Goal: Information Seeking & Learning: Understand process/instructions

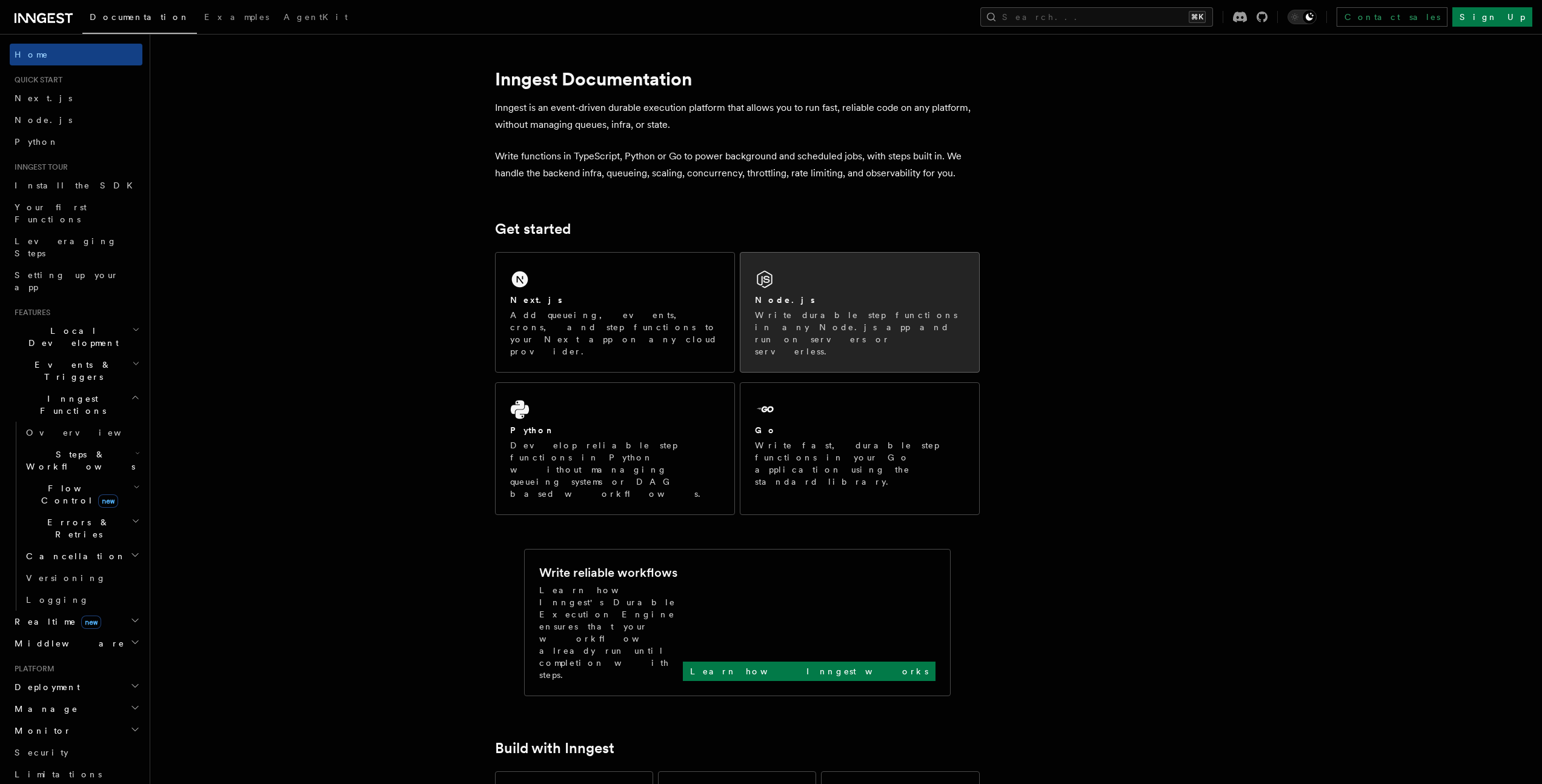
click at [807, 306] on div "Node.js Write durable step functions in any Node.js app and run on servers or s…" at bounding box center [860, 325] width 209 height 64
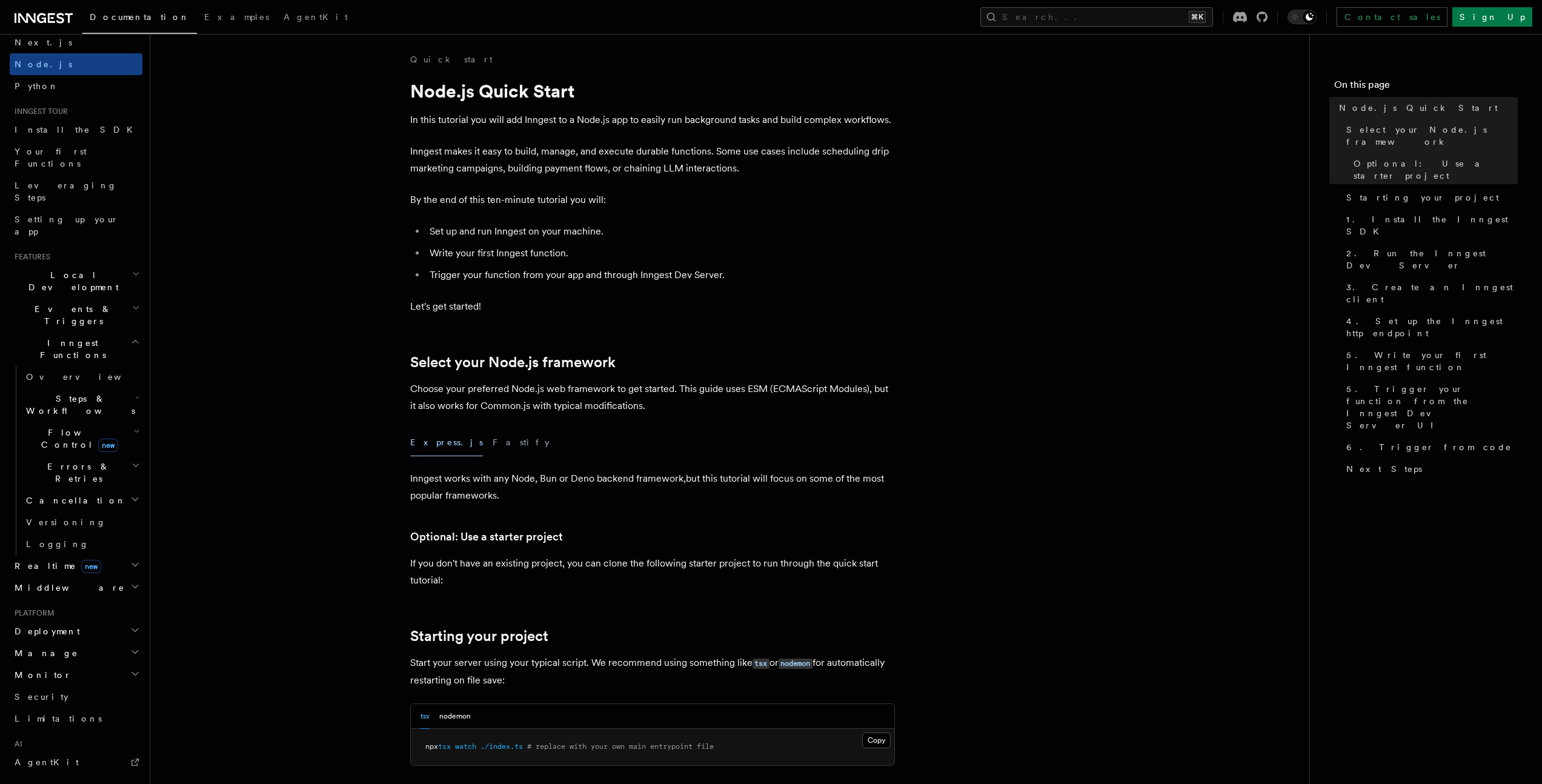
scroll to position [185, 0]
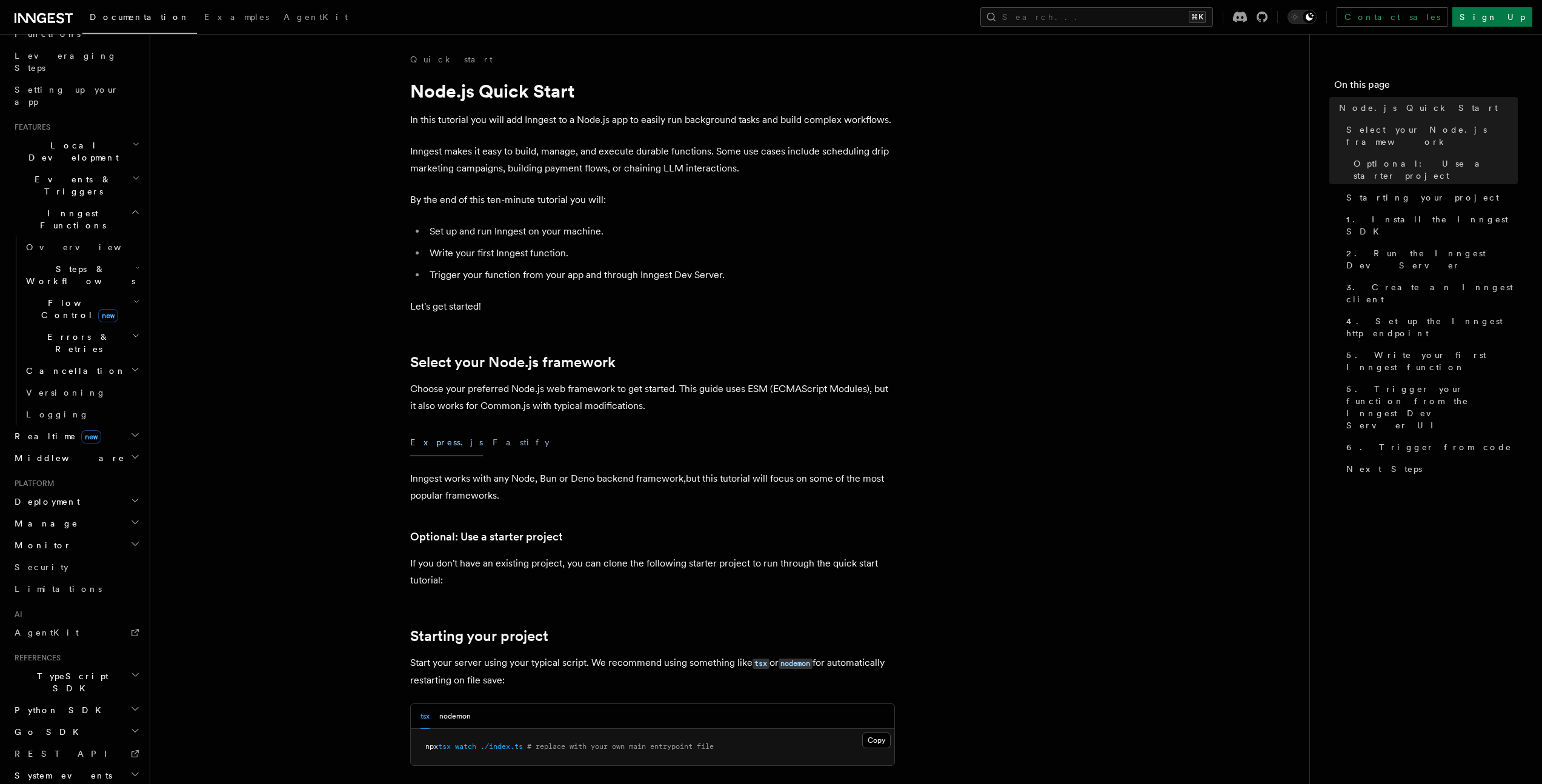
click at [65, 490] on h2 "Deployment" at bounding box center [76, 501] width 132 height 22
click at [61, 729] on span "Self hosting" at bounding box center [70, 734] width 89 height 9
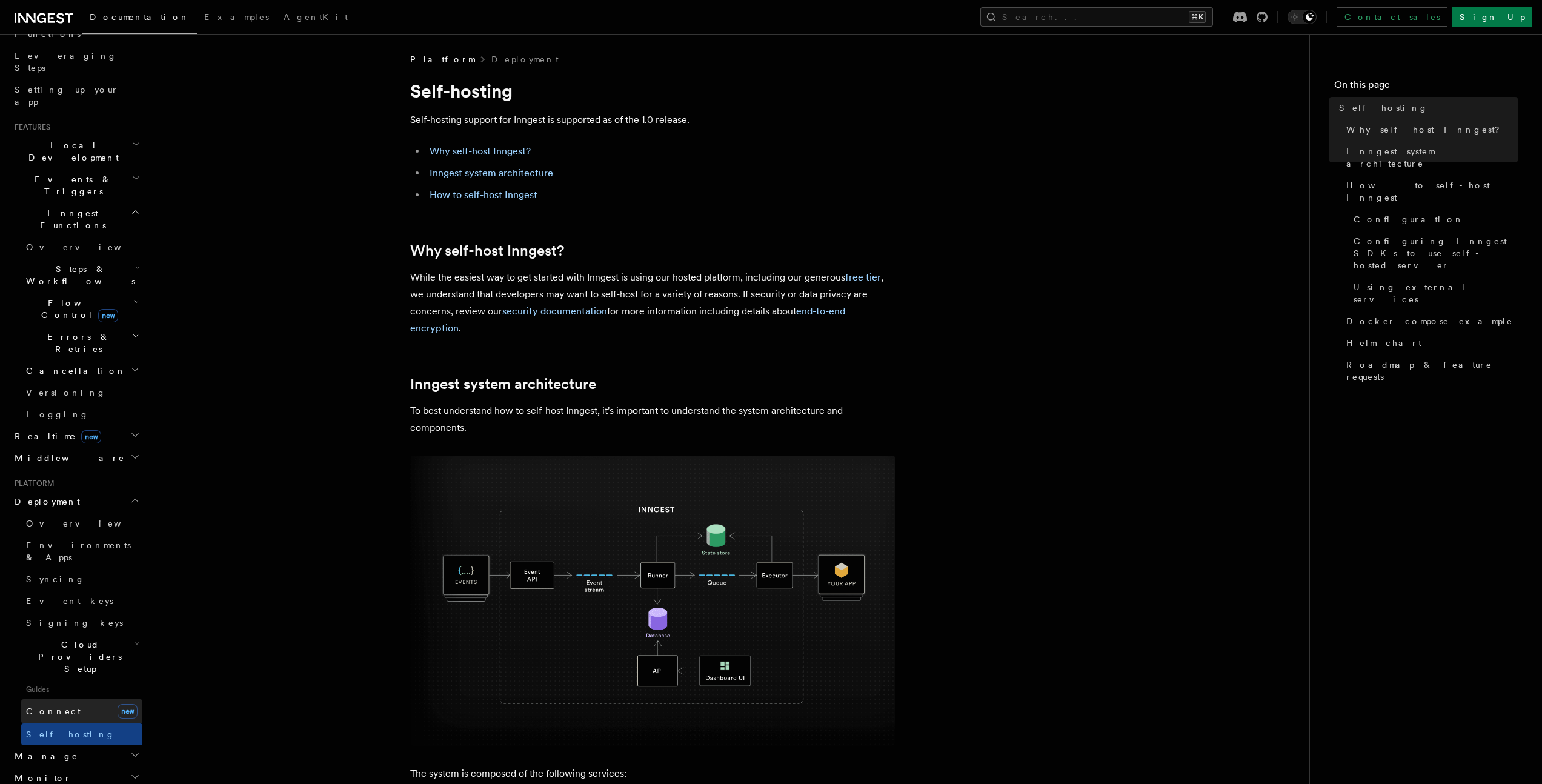
click at [74, 699] on link "Connect new" at bounding box center [82, 711] width 121 height 24
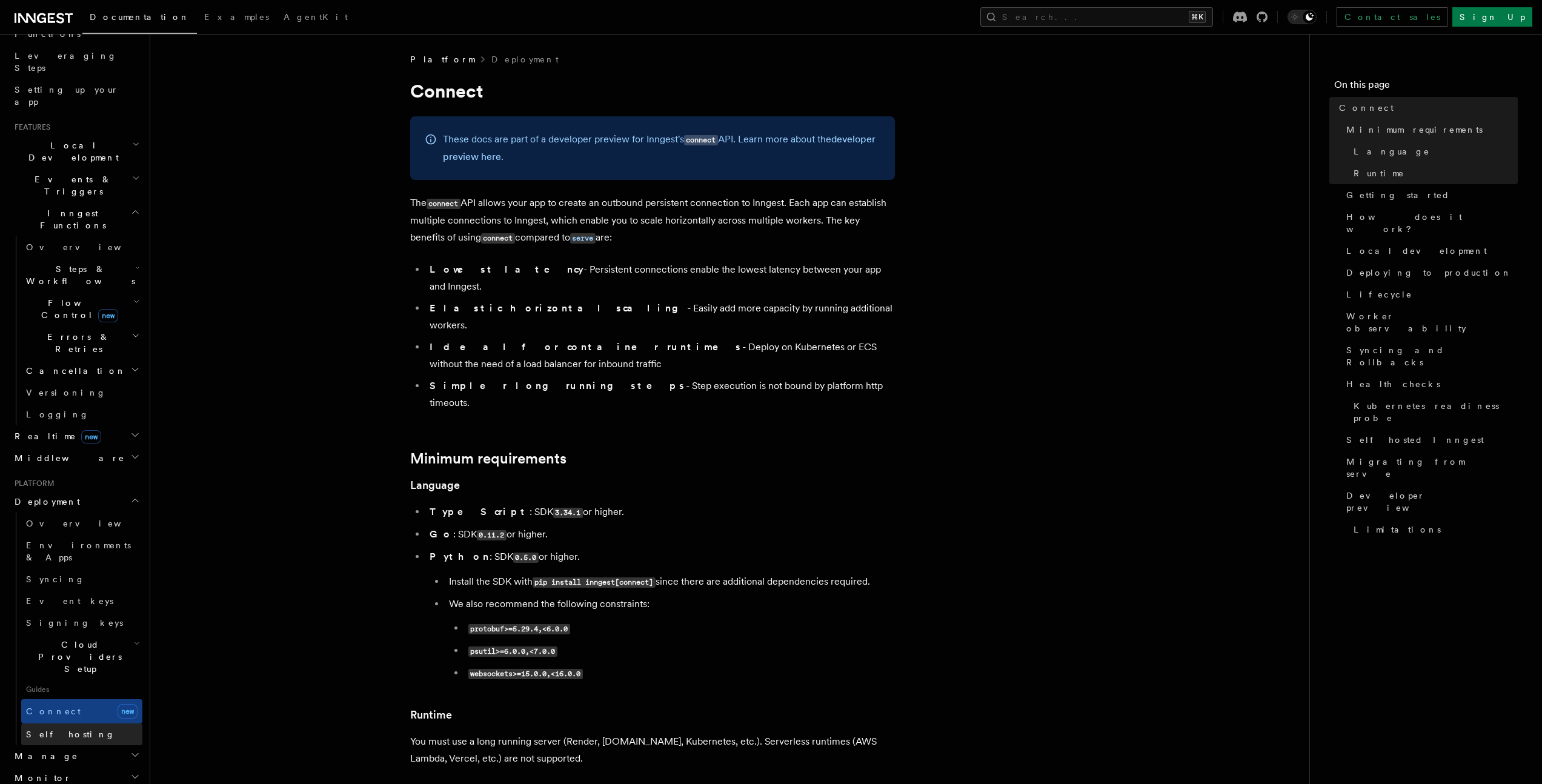
click at [61, 729] on span "Self hosting" at bounding box center [70, 734] width 89 height 9
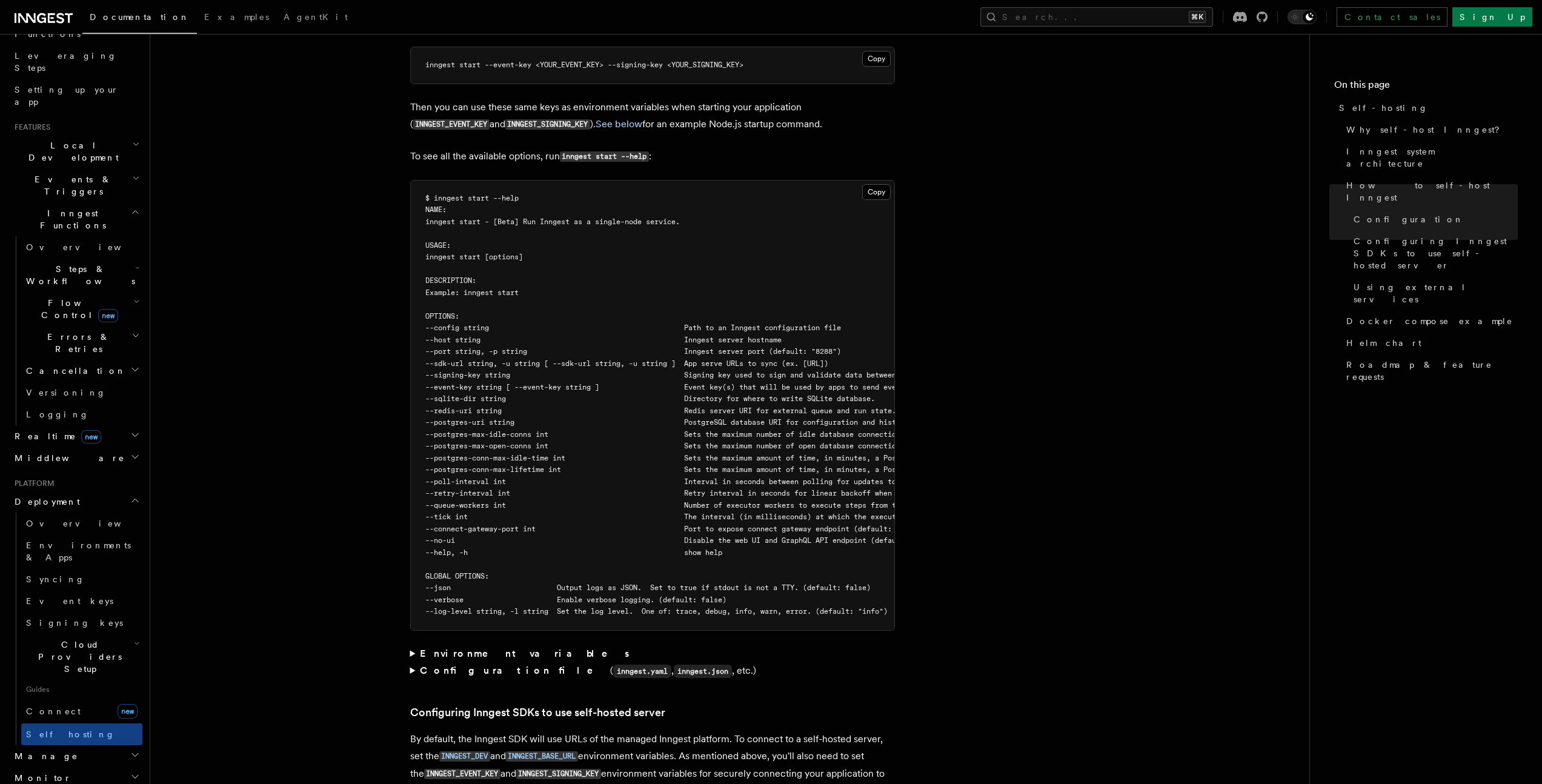
click at [467, 664] on strong "Configuration file" at bounding box center [515, 670] width 191 height 12
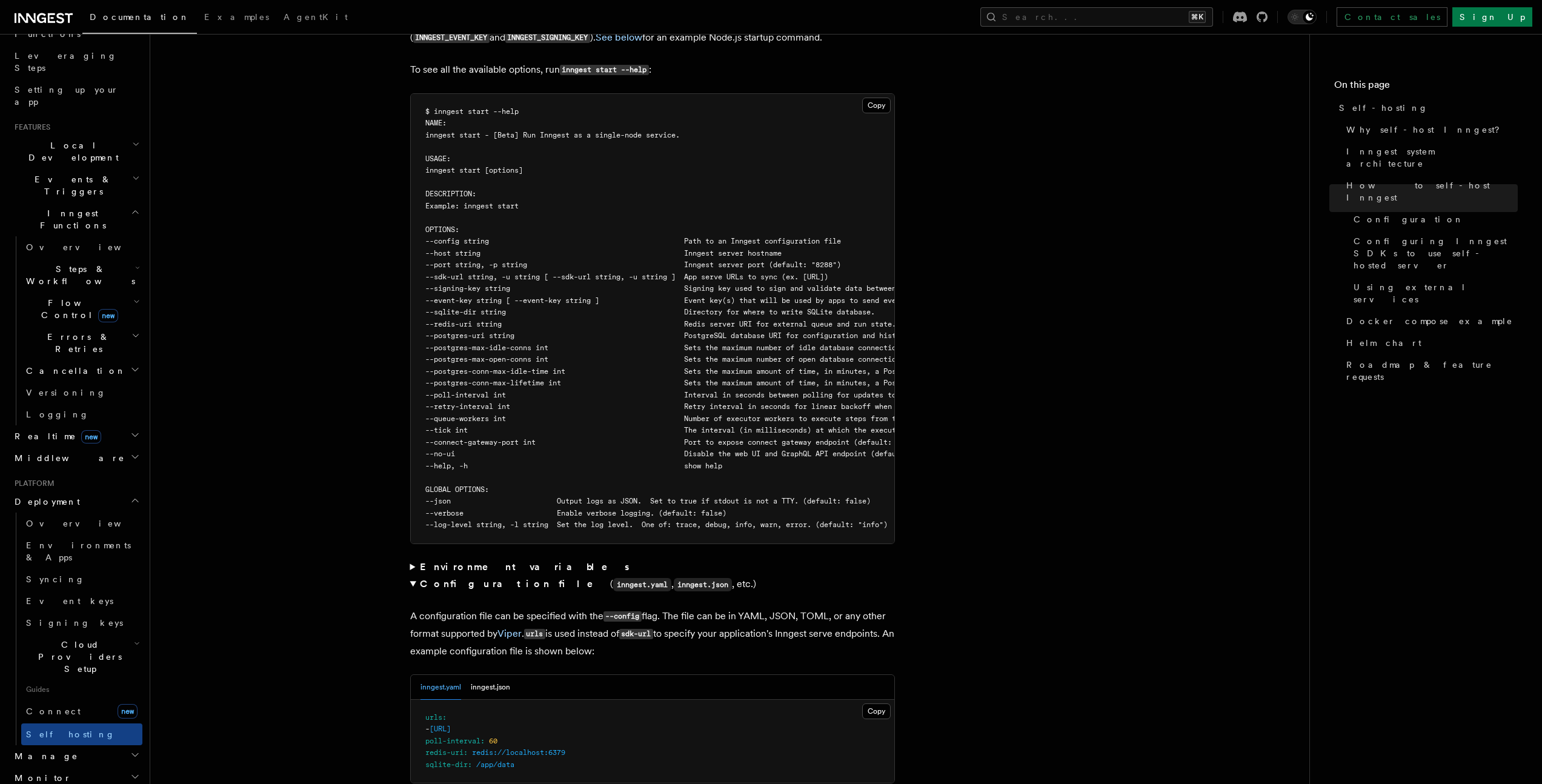
scroll to position [2216, 0]
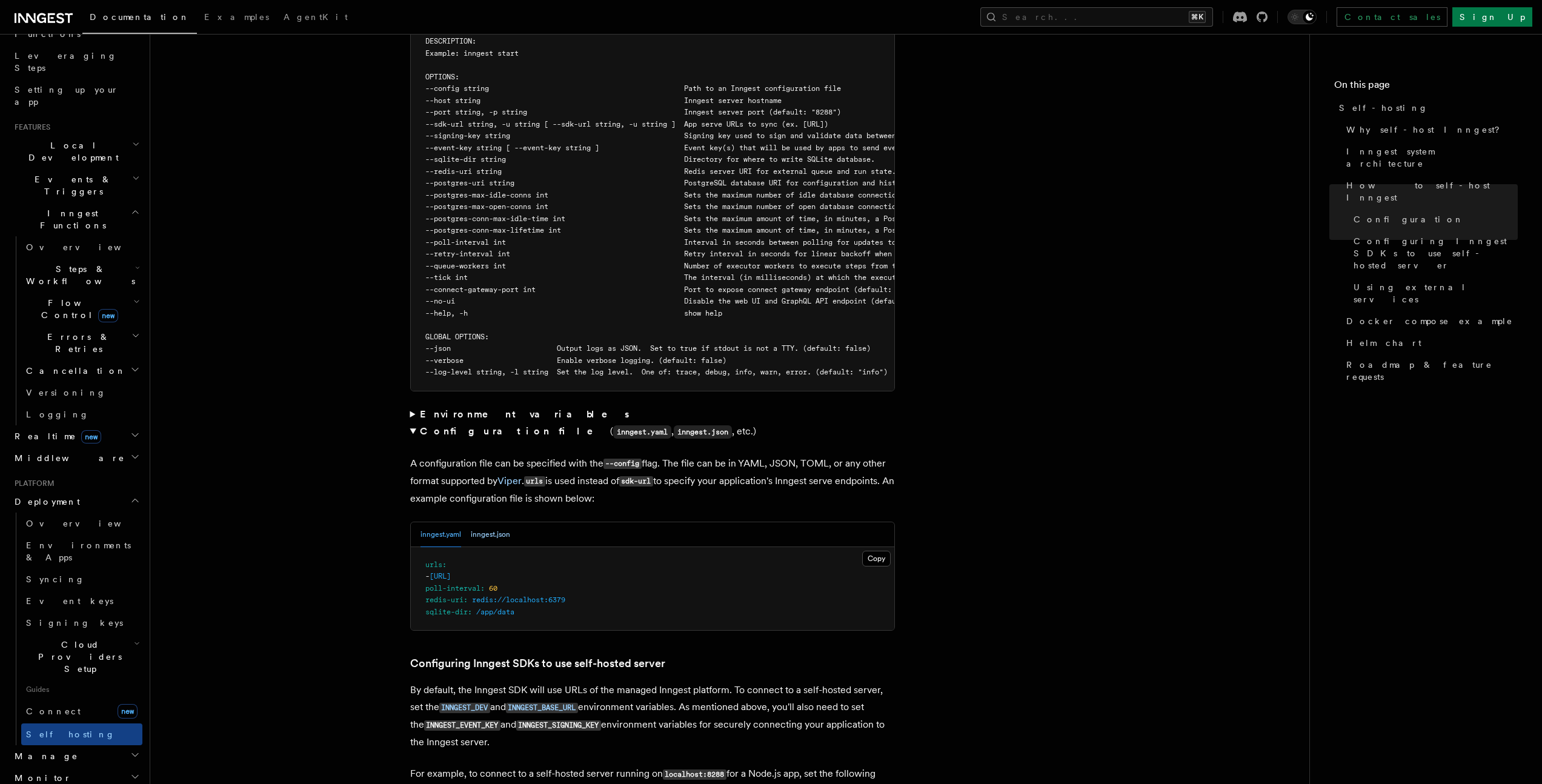
click at [495, 522] on button "inngest.json" at bounding box center [491, 534] width 39 height 25
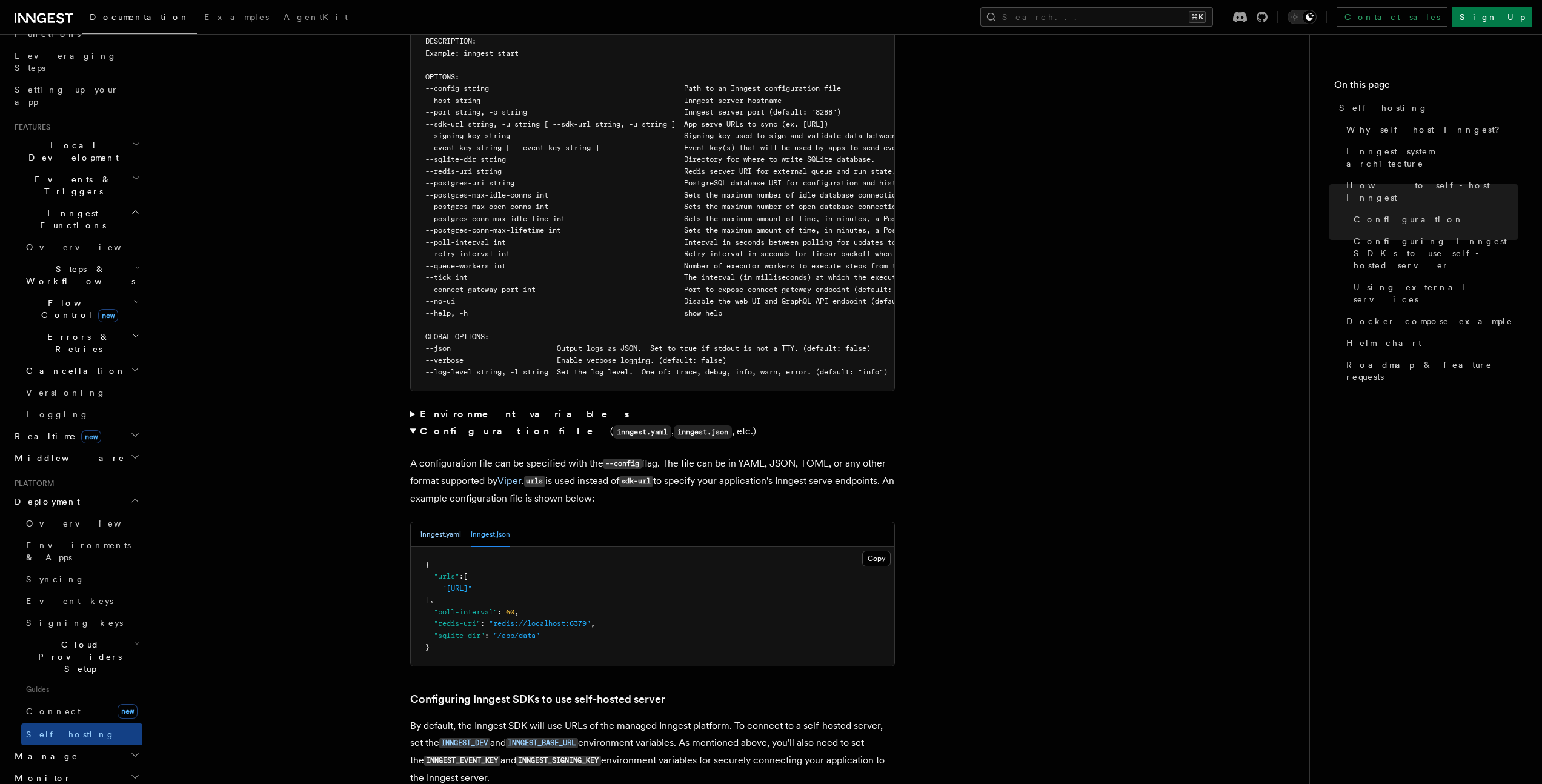
click at [424, 522] on button "inngest.yaml" at bounding box center [441, 534] width 41 height 25
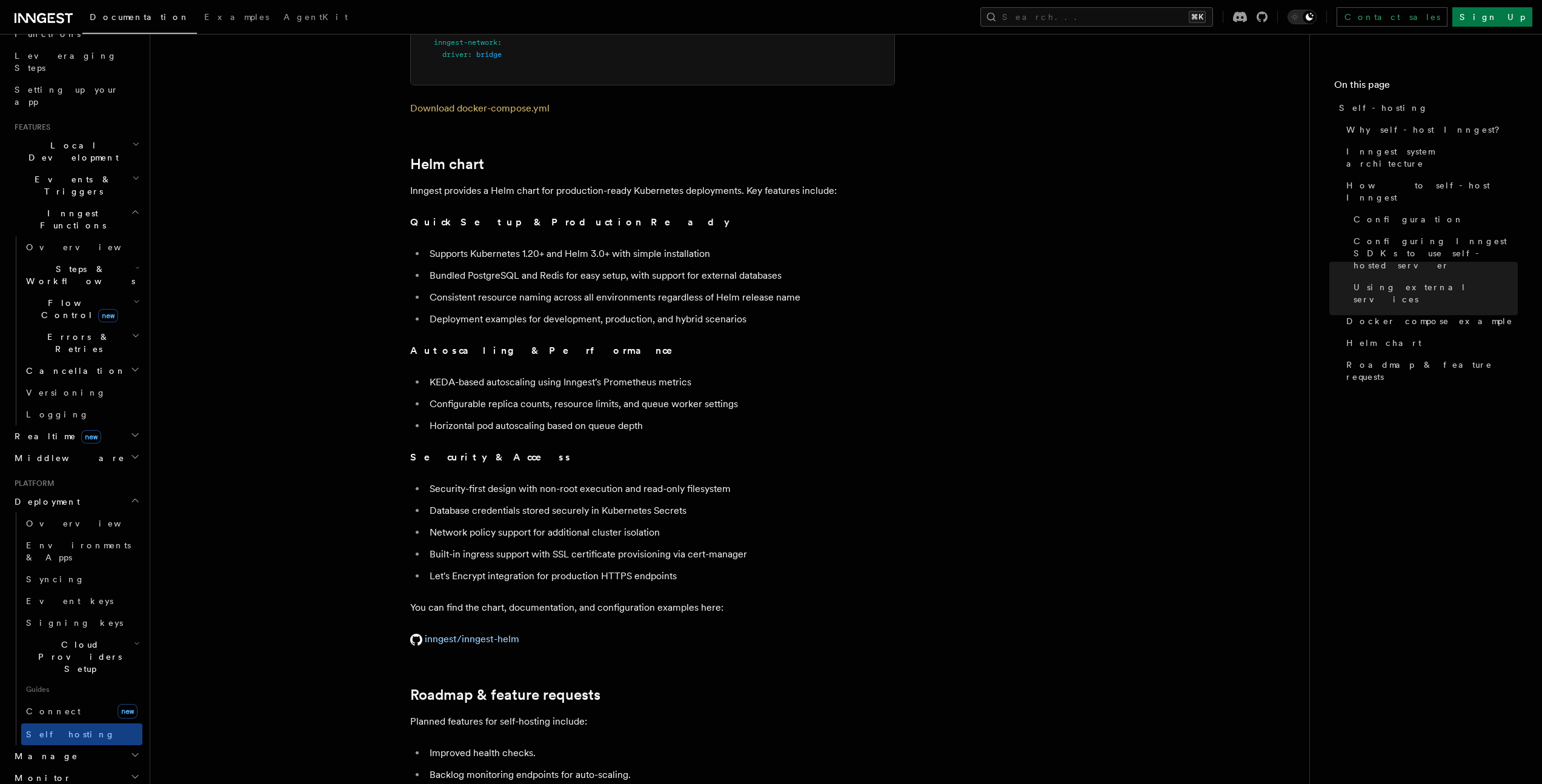
scroll to position [4248, 0]
click at [486, 631] on link "inngest/inngest-helm" at bounding box center [465, 637] width 109 height 12
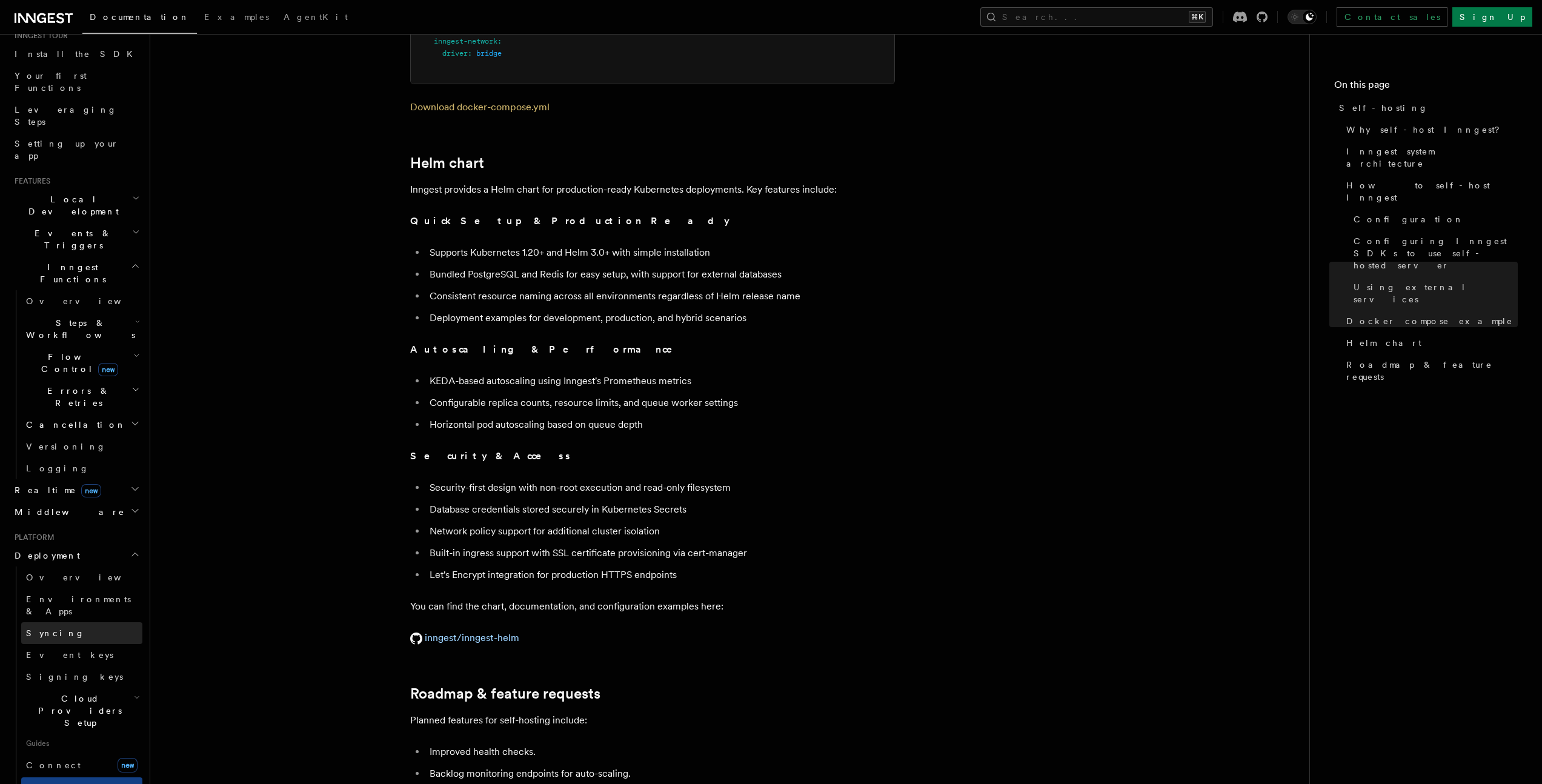
scroll to position [0, 0]
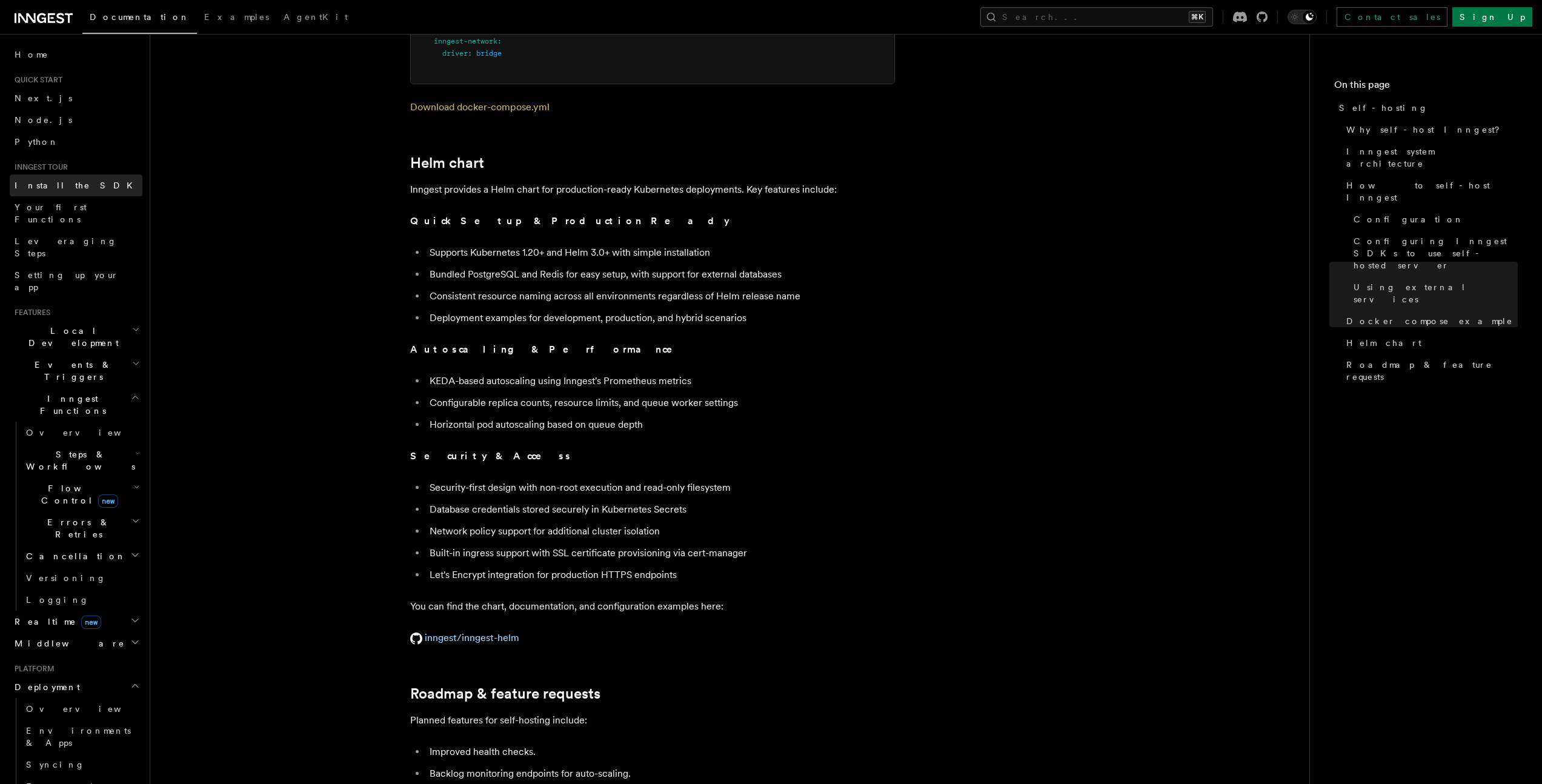
click at [86, 190] on link "Install the SDK" at bounding box center [76, 186] width 132 height 22
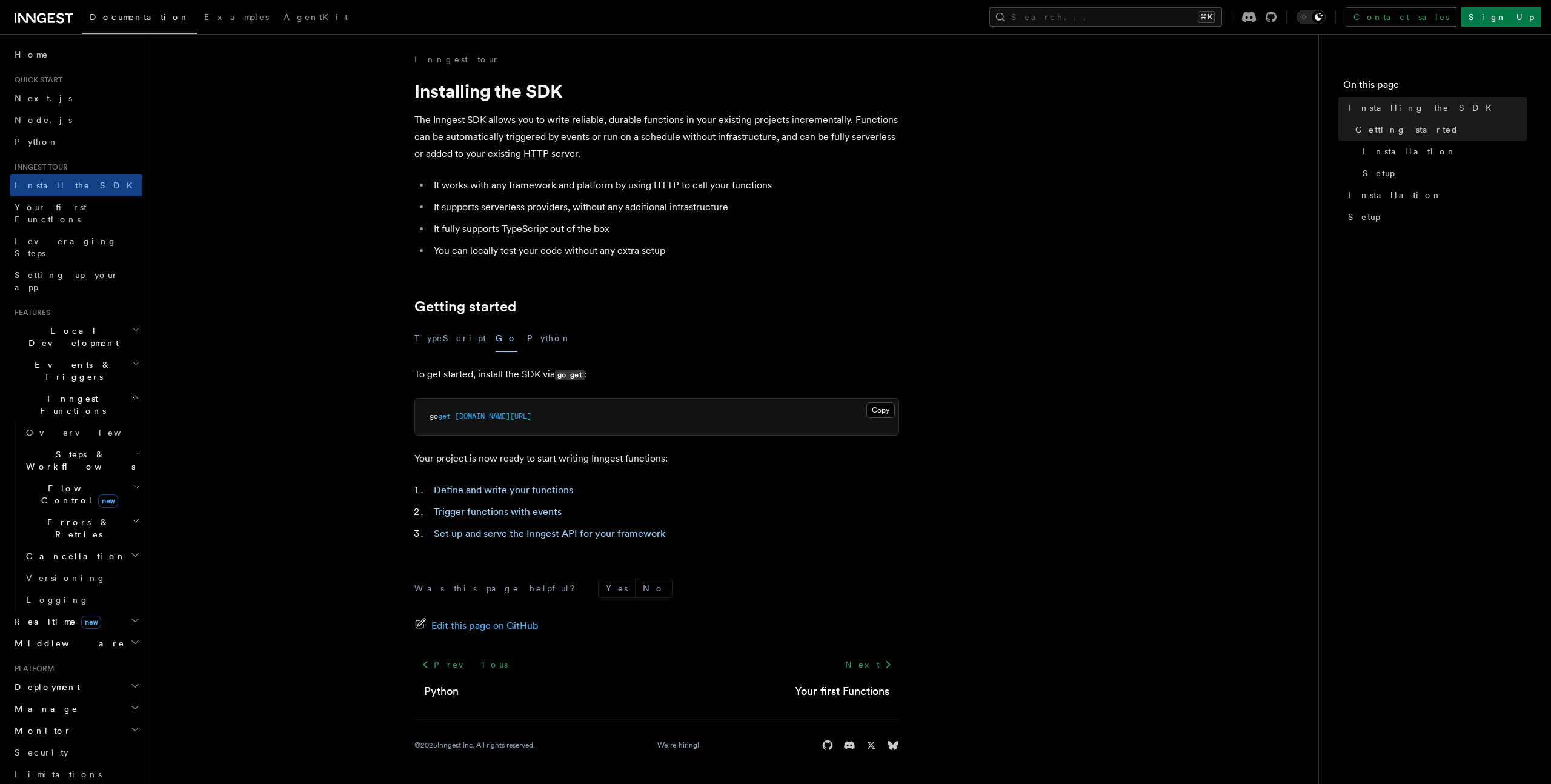
click at [62, 448] on span "Steps & Workflows" at bounding box center [78, 460] width 114 height 24
click at [64, 324] on span "Local Development" at bounding box center [70, 336] width 122 height 24
click at [60, 401] on span "Inngest Dev Server" at bounding box center [78, 412] width 104 height 22
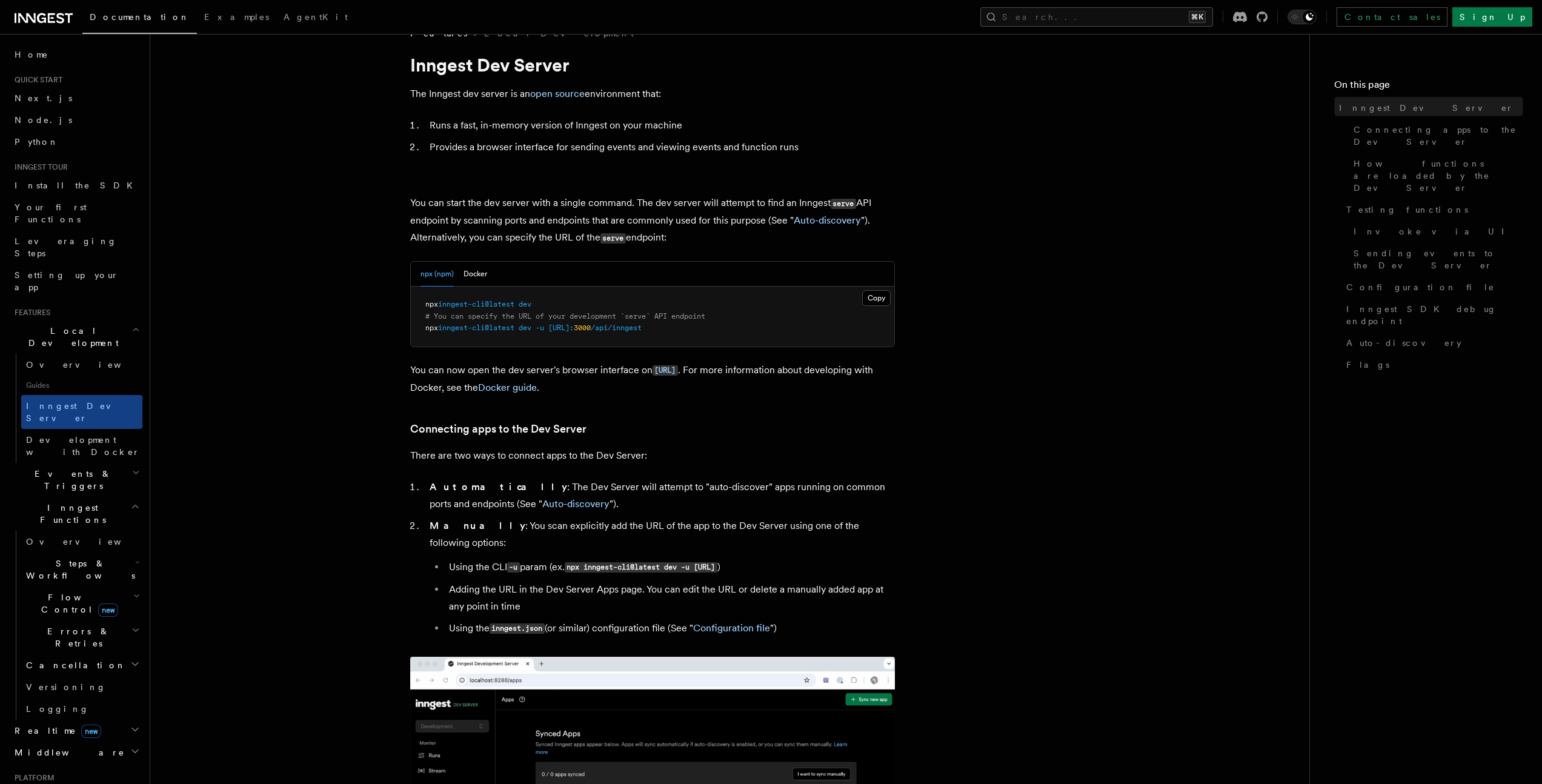
scroll to position [40, 0]
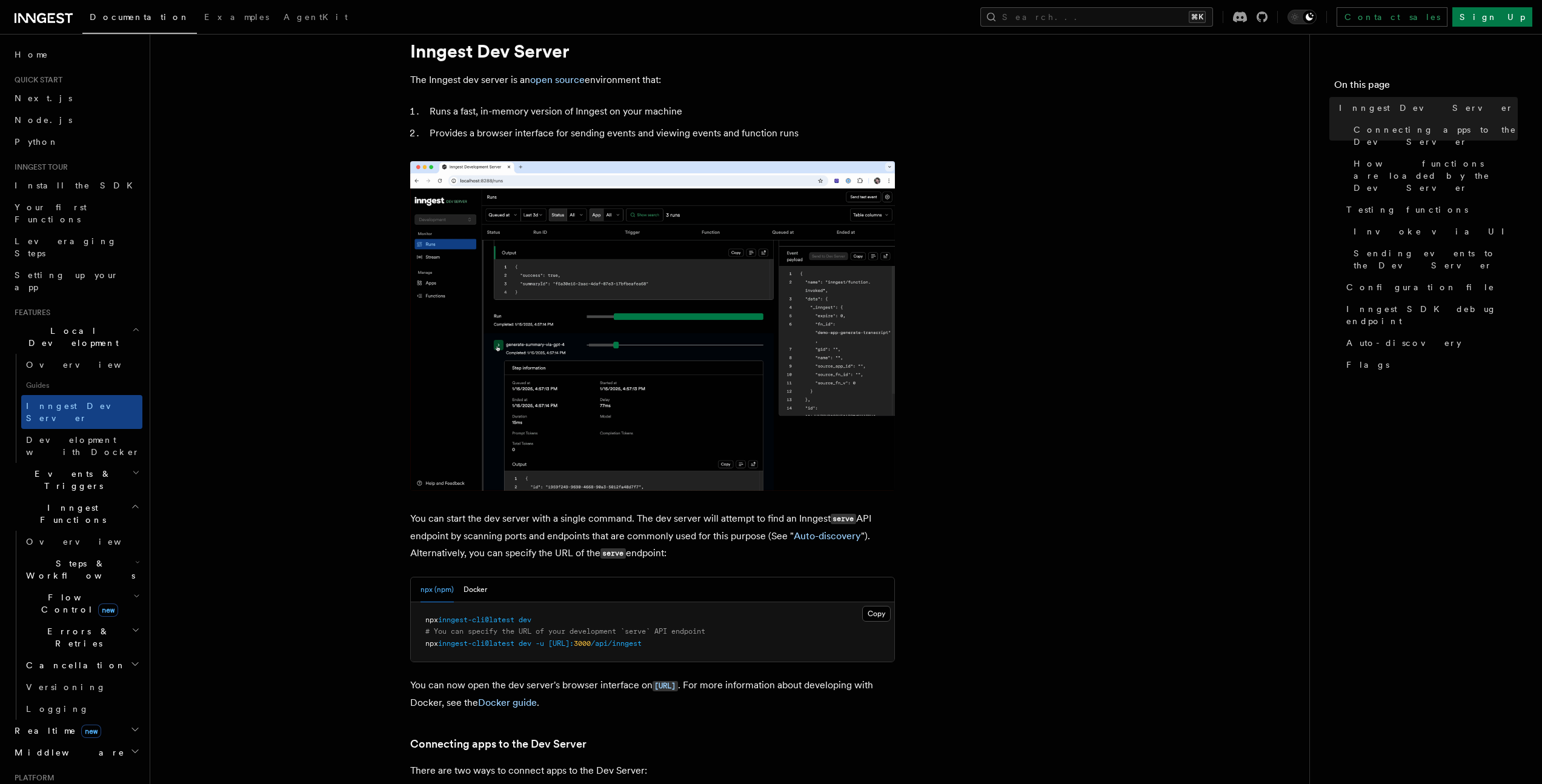
click at [547, 263] on img at bounding box center [653, 326] width 485 height 330
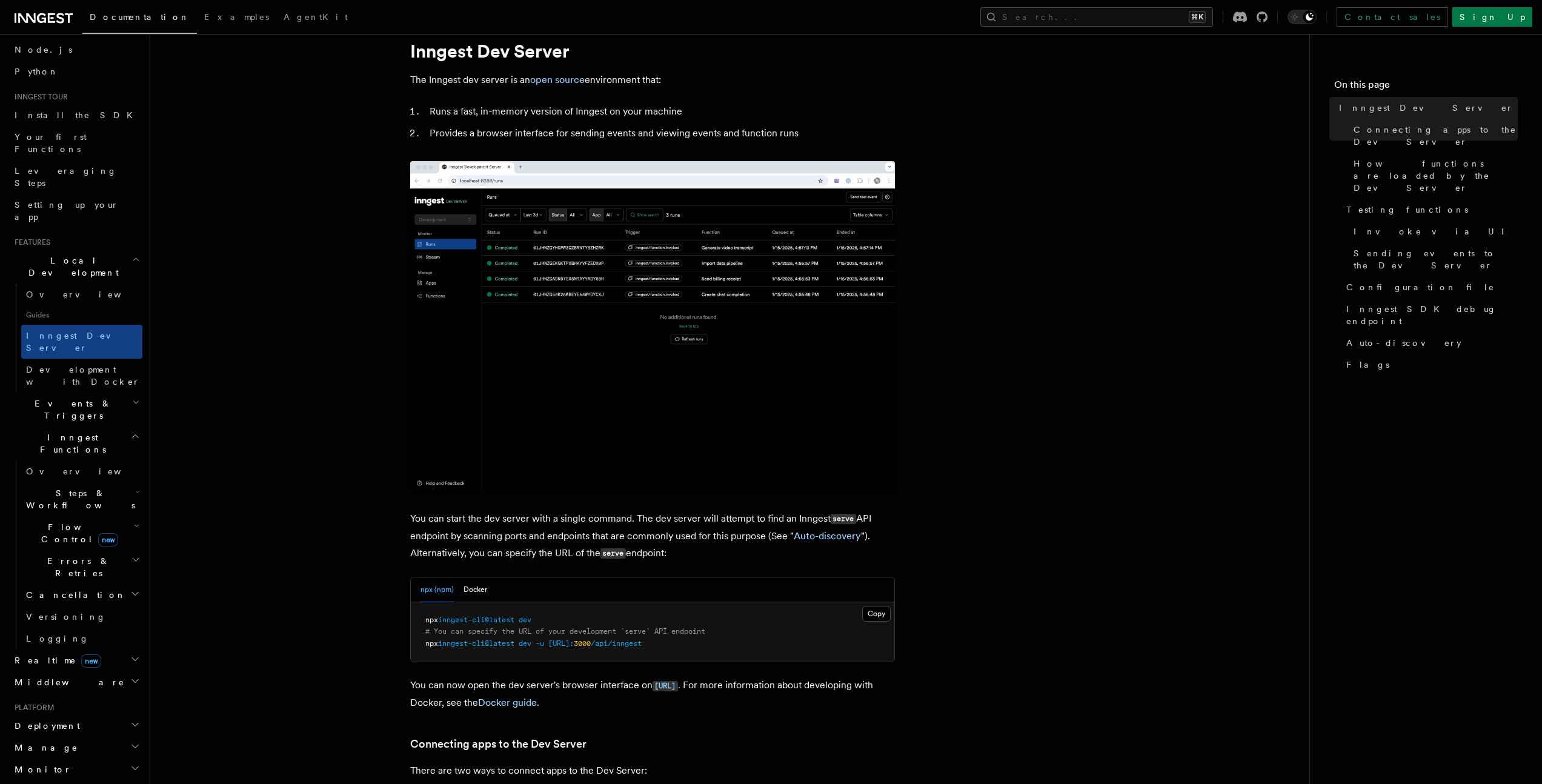
scroll to position [261, 0]
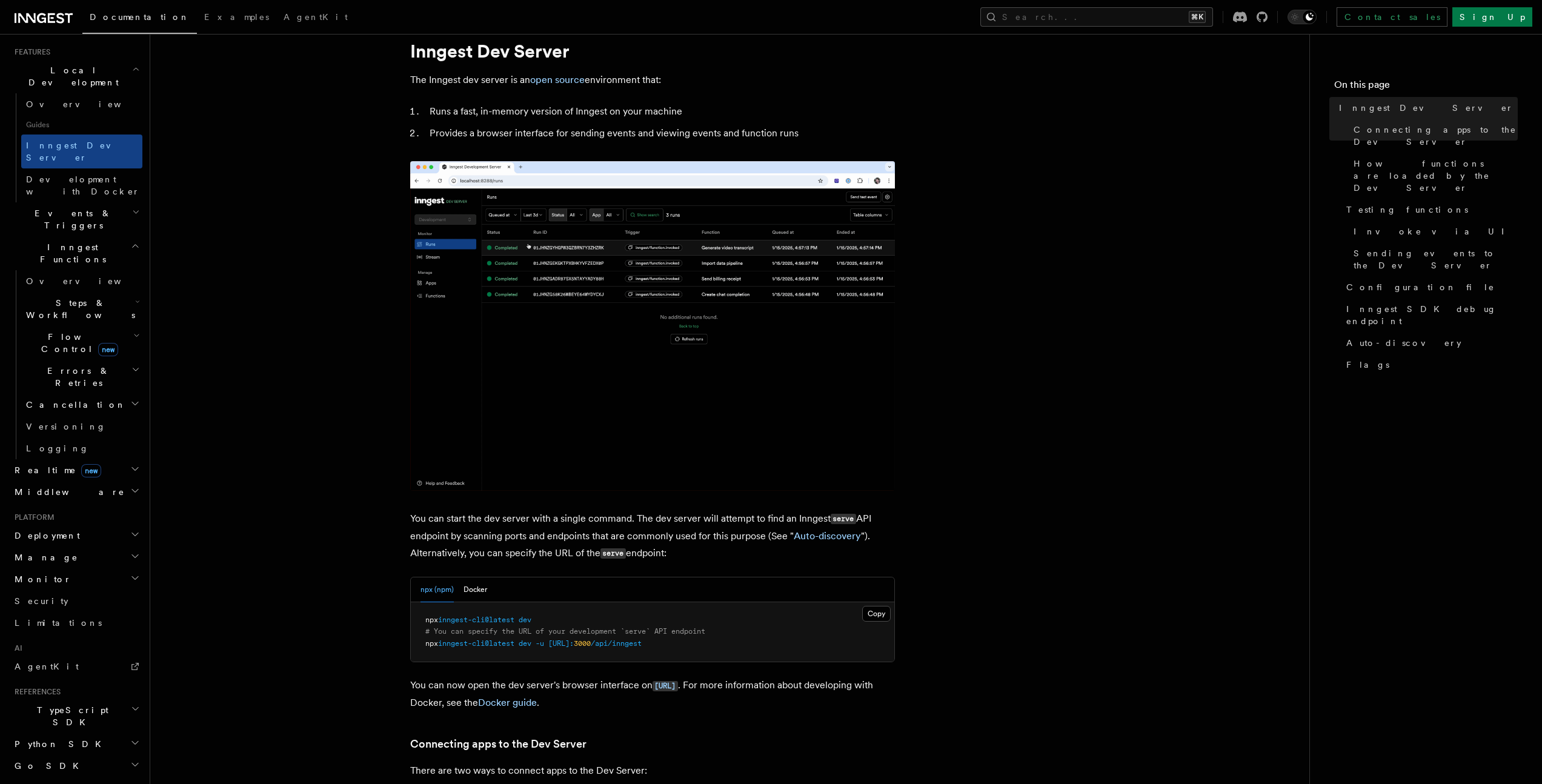
click at [50, 546] on h2 "Manage" at bounding box center [76, 557] width 132 height 22
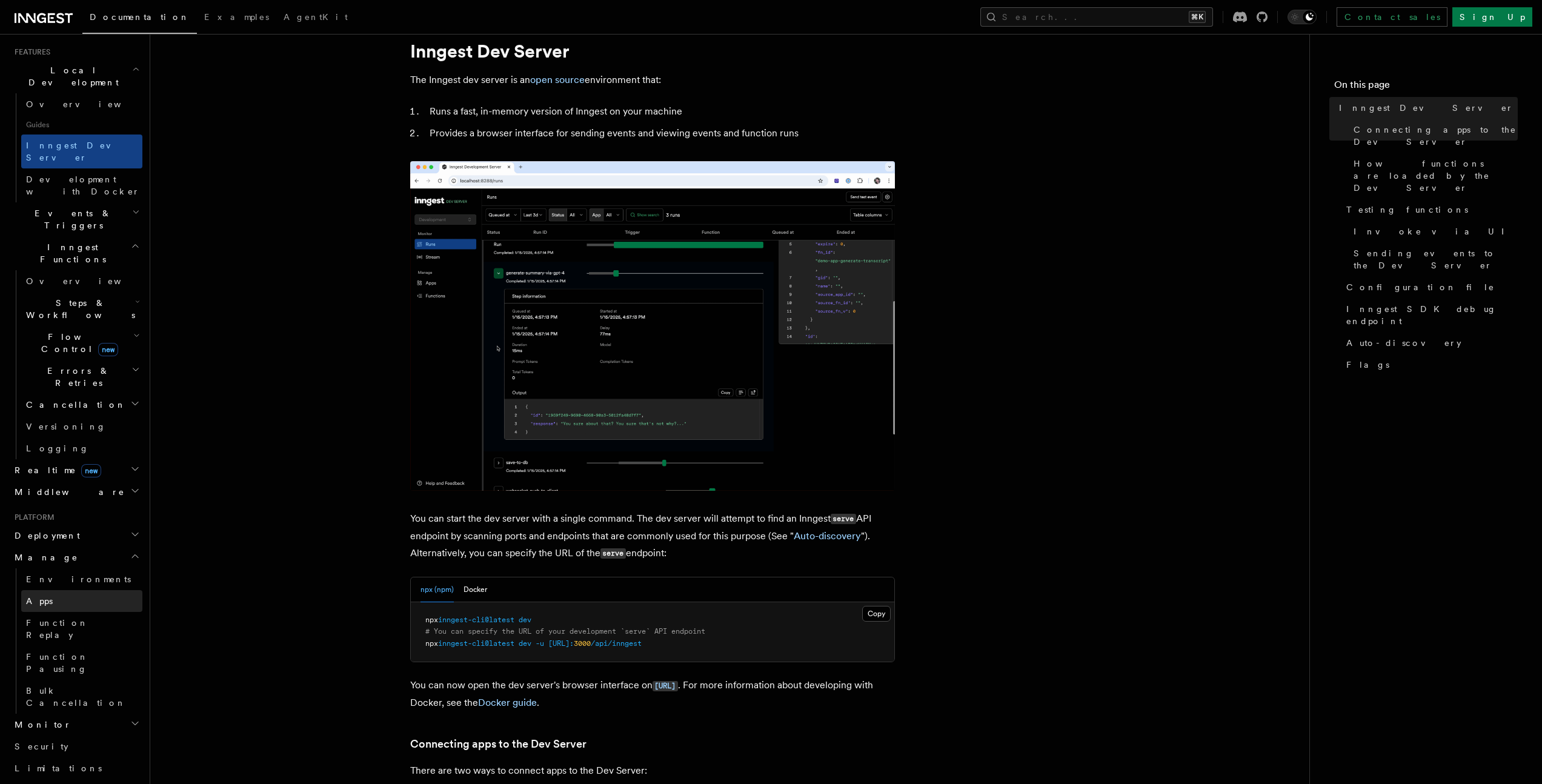
click at [39, 590] on link "Apps" at bounding box center [82, 601] width 121 height 22
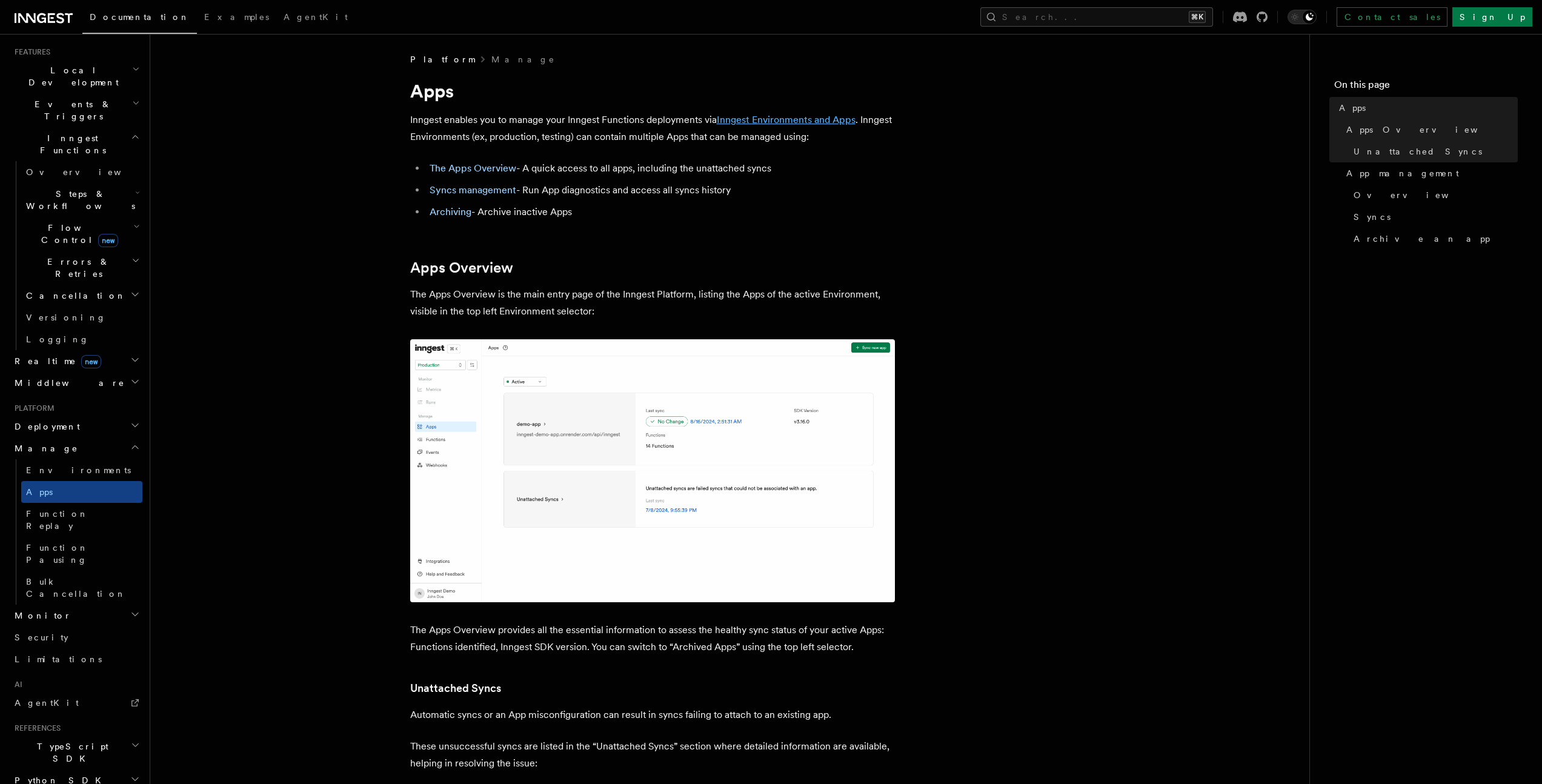
click at [790, 122] on link "Inngest Environments and Apps" at bounding box center [786, 120] width 139 height 12
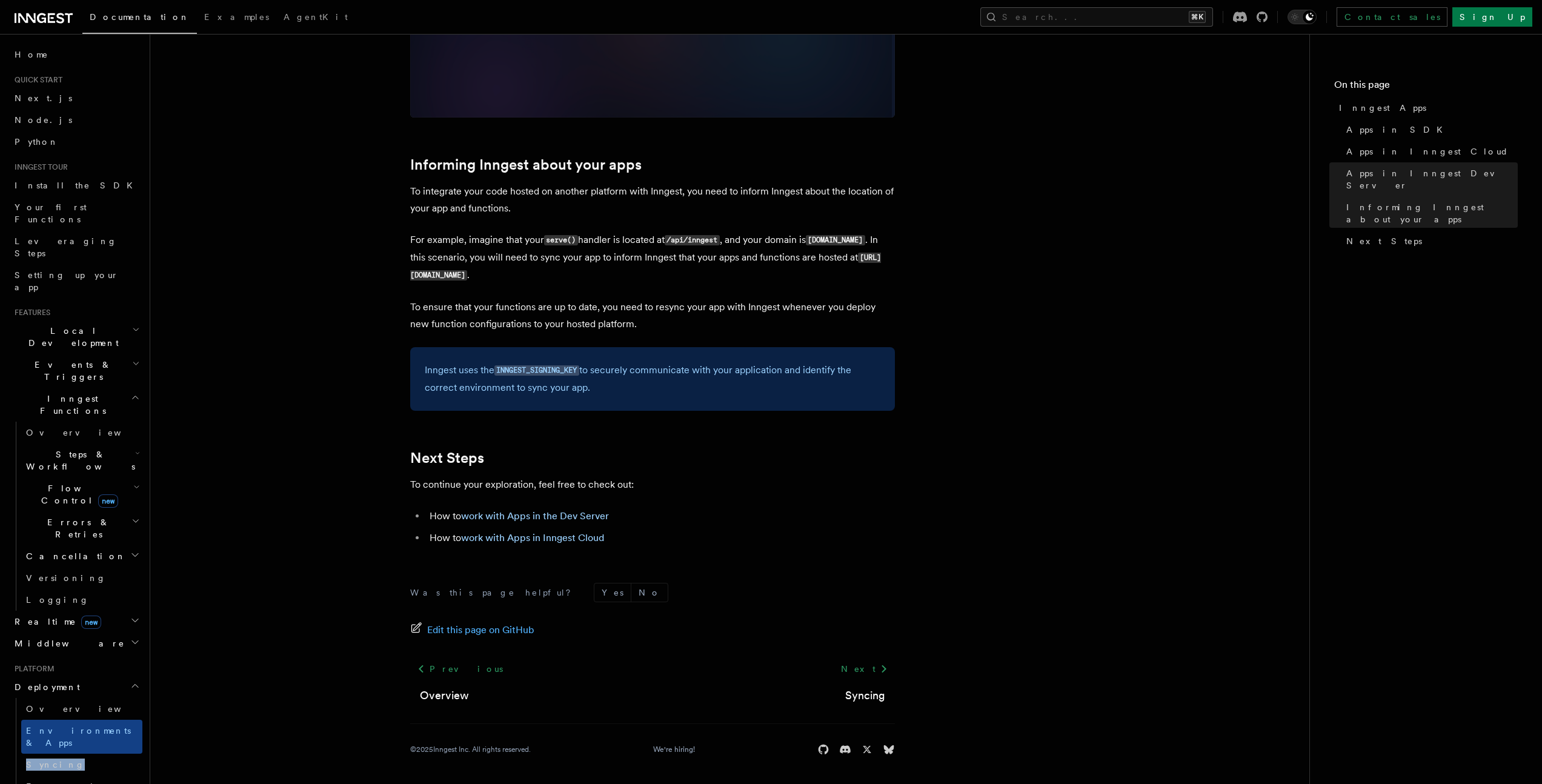
click at [49, 358] on span "Events & Triggers" at bounding box center [70, 370] width 122 height 24
click at [69, 358] on span "Events & Triggers" at bounding box center [70, 370] width 122 height 24
click at [57, 482] on span "Flow Control new" at bounding box center [77, 494] width 112 height 24
click at [61, 448] on span "Steps & Workflows" at bounding box center [78, 460] width 114 height 24
click at [65, 660] on span "How Functions are executed" at bounding box center [88, 677] width 102 height 34
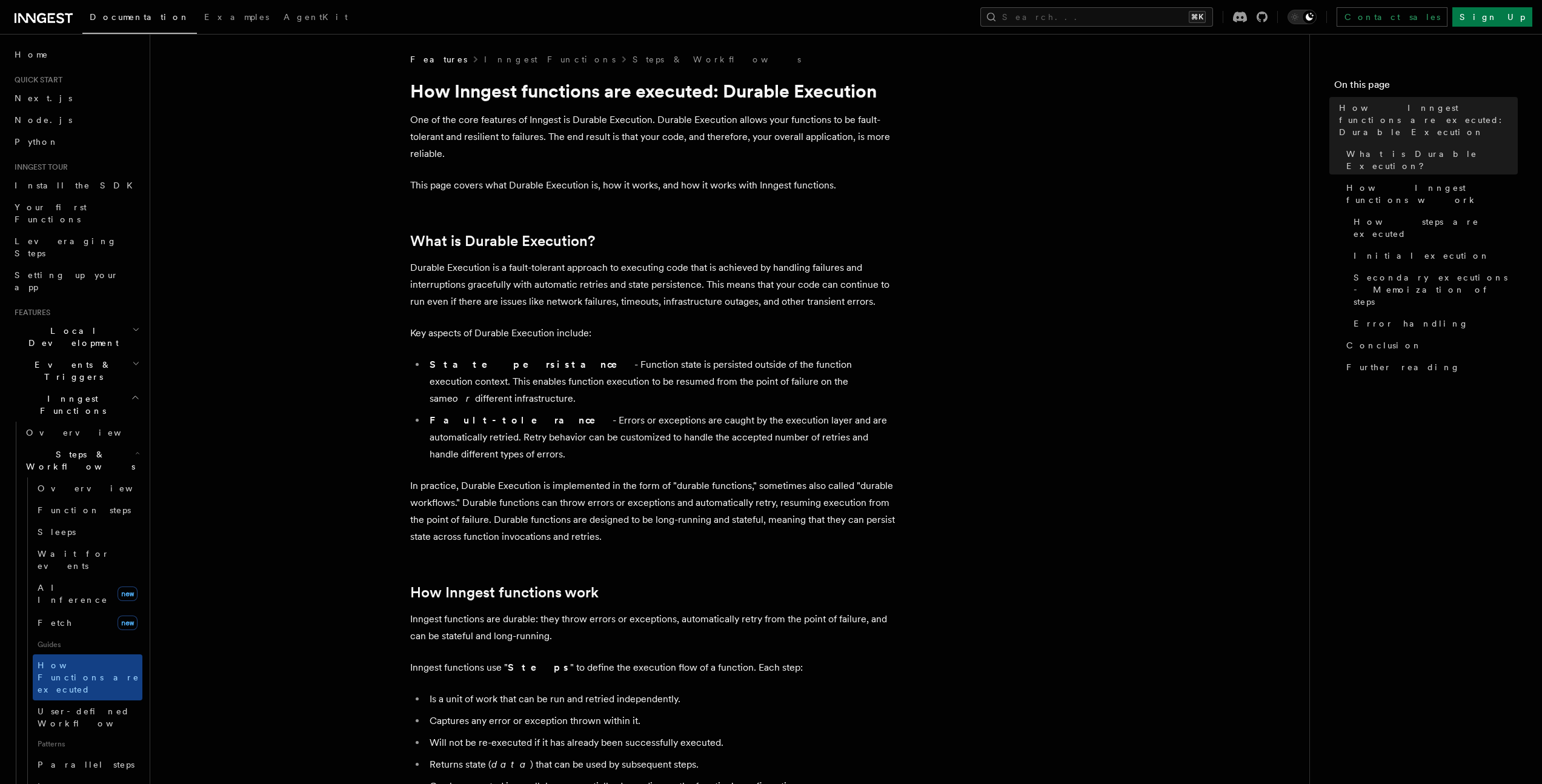
click at [64, 353] on h2 "Events & Triggers" at bounding box center [76, 370] width 132 height 34
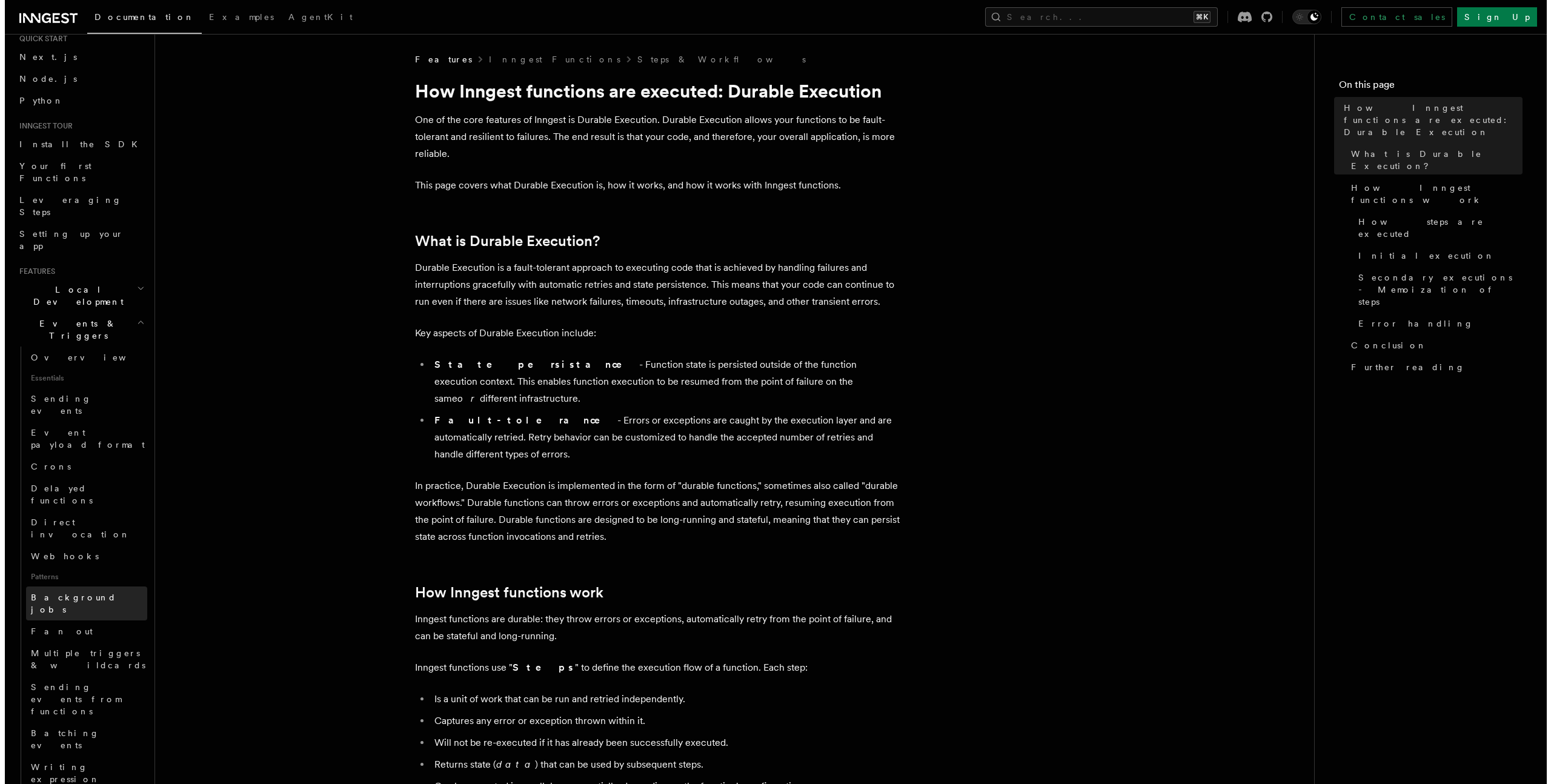
scroll to position [55, 0]
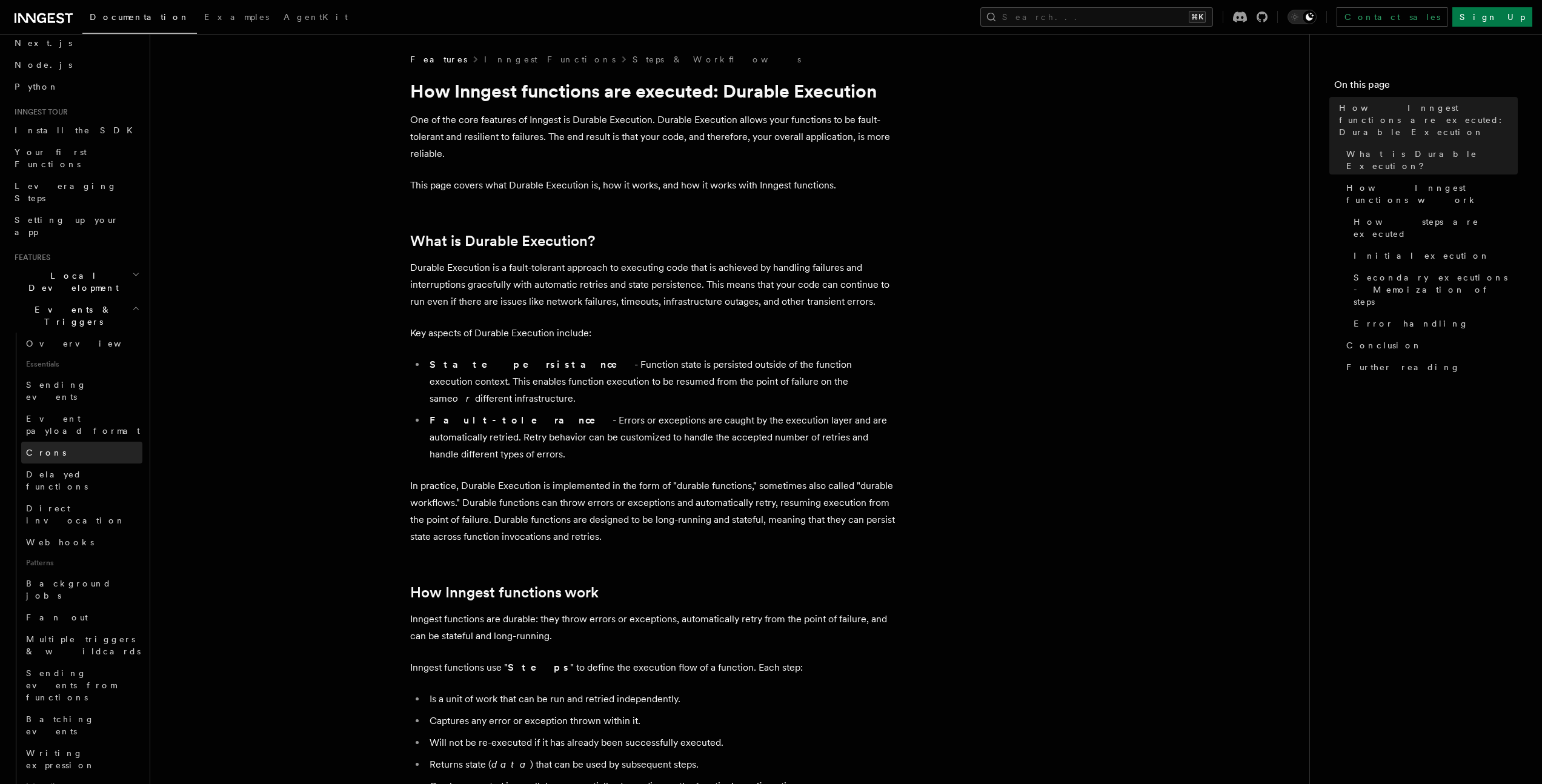
click at [32, 446] on span "Crons" at bounding box center [46, 452] width 40 height 12
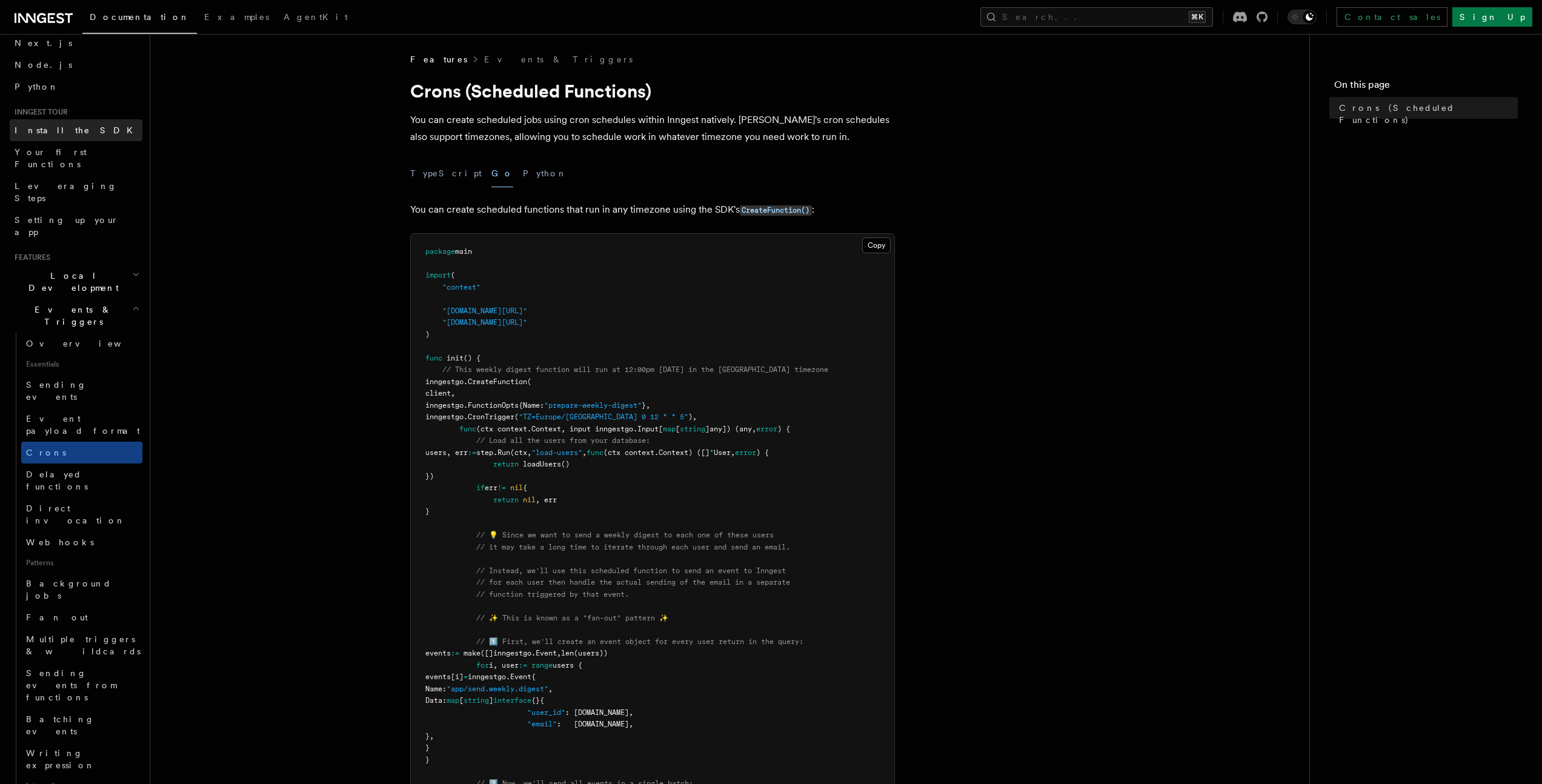
click at [72, 140] on link "Install the SDK" at bounding box center [76, 131] width 132 height 22
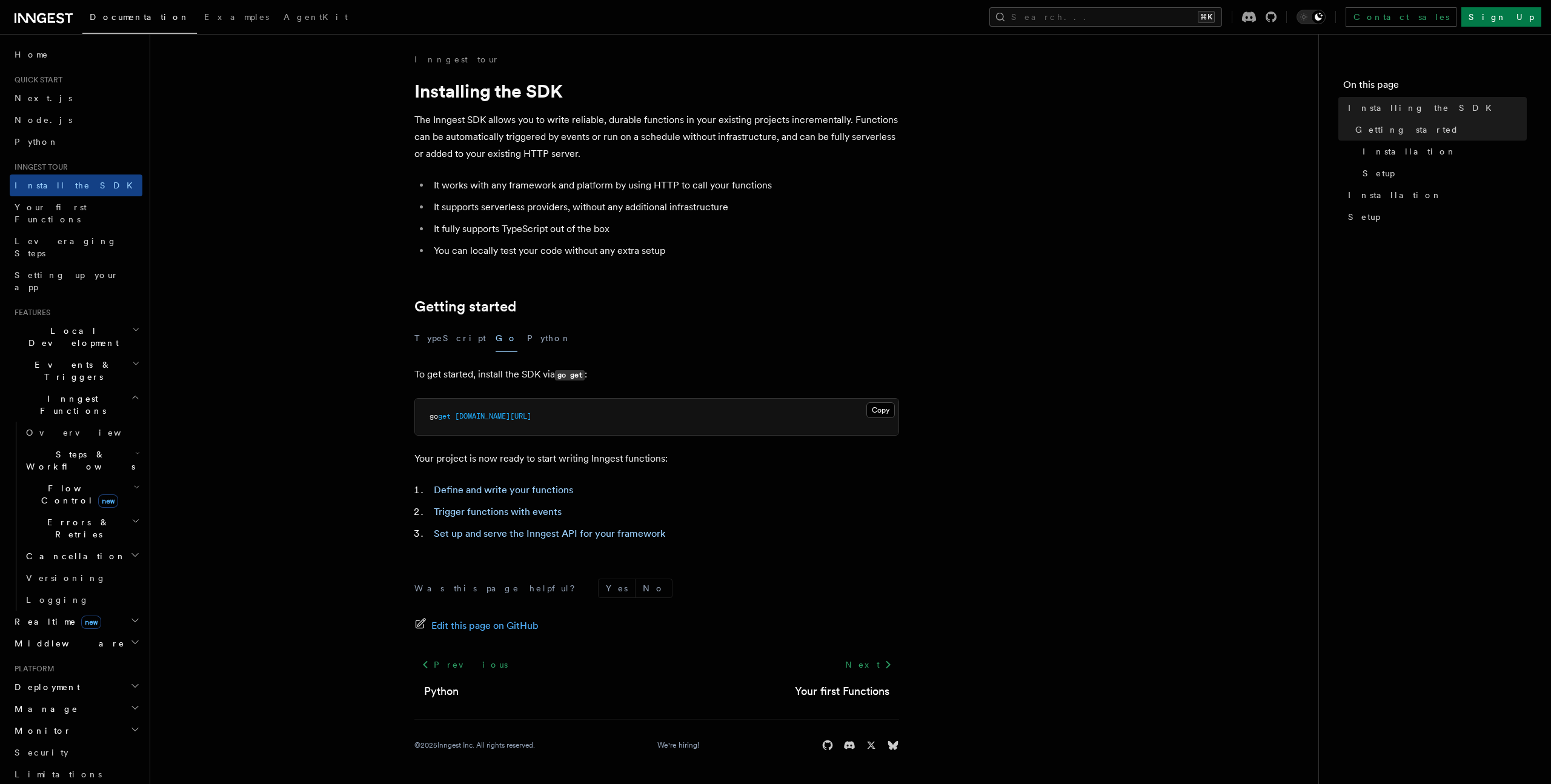
click at [49, 681] on span "Deployment" at bounding box center [44, 686] width 70 height 12
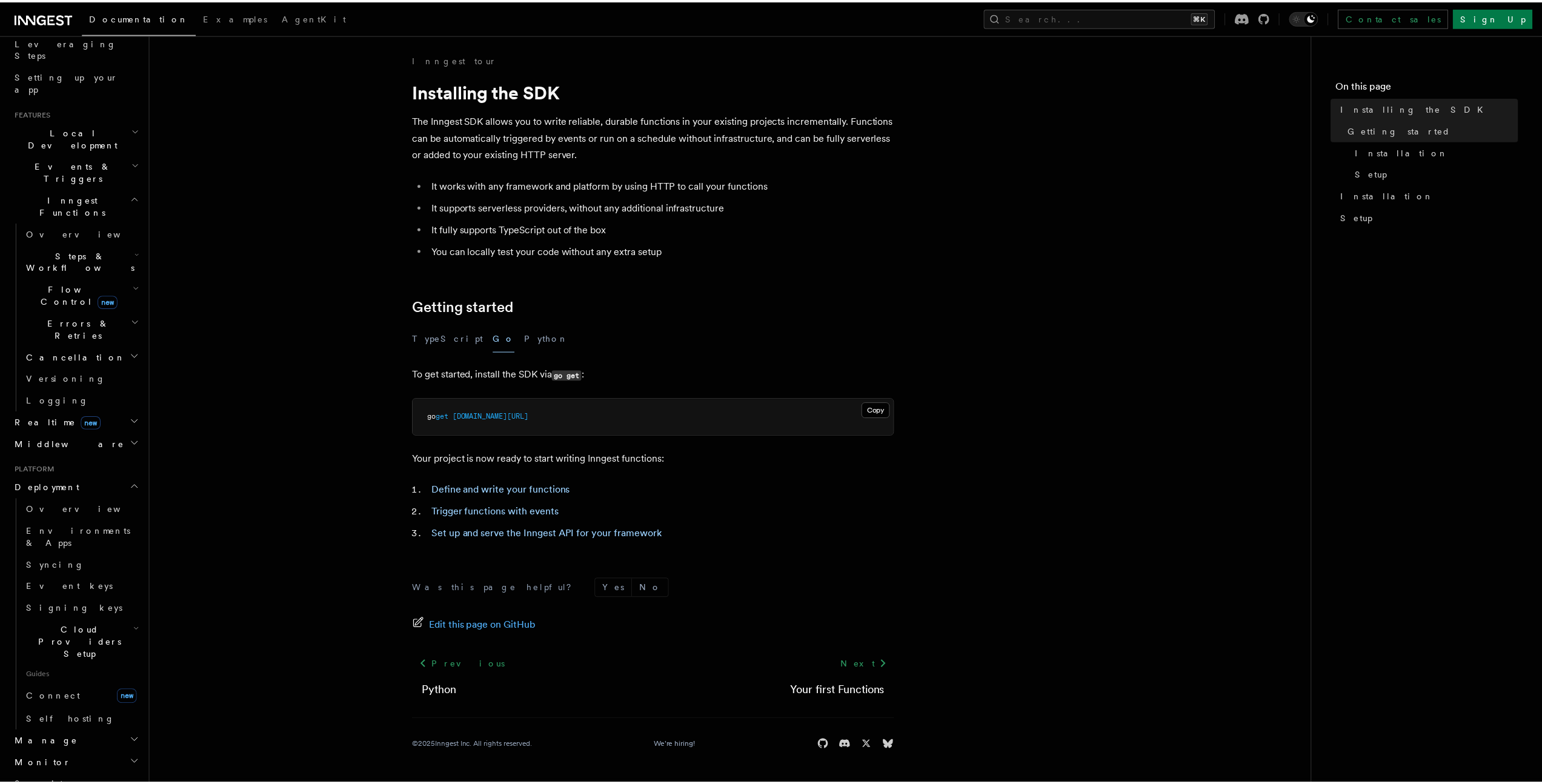
scroll to position [224, 0]
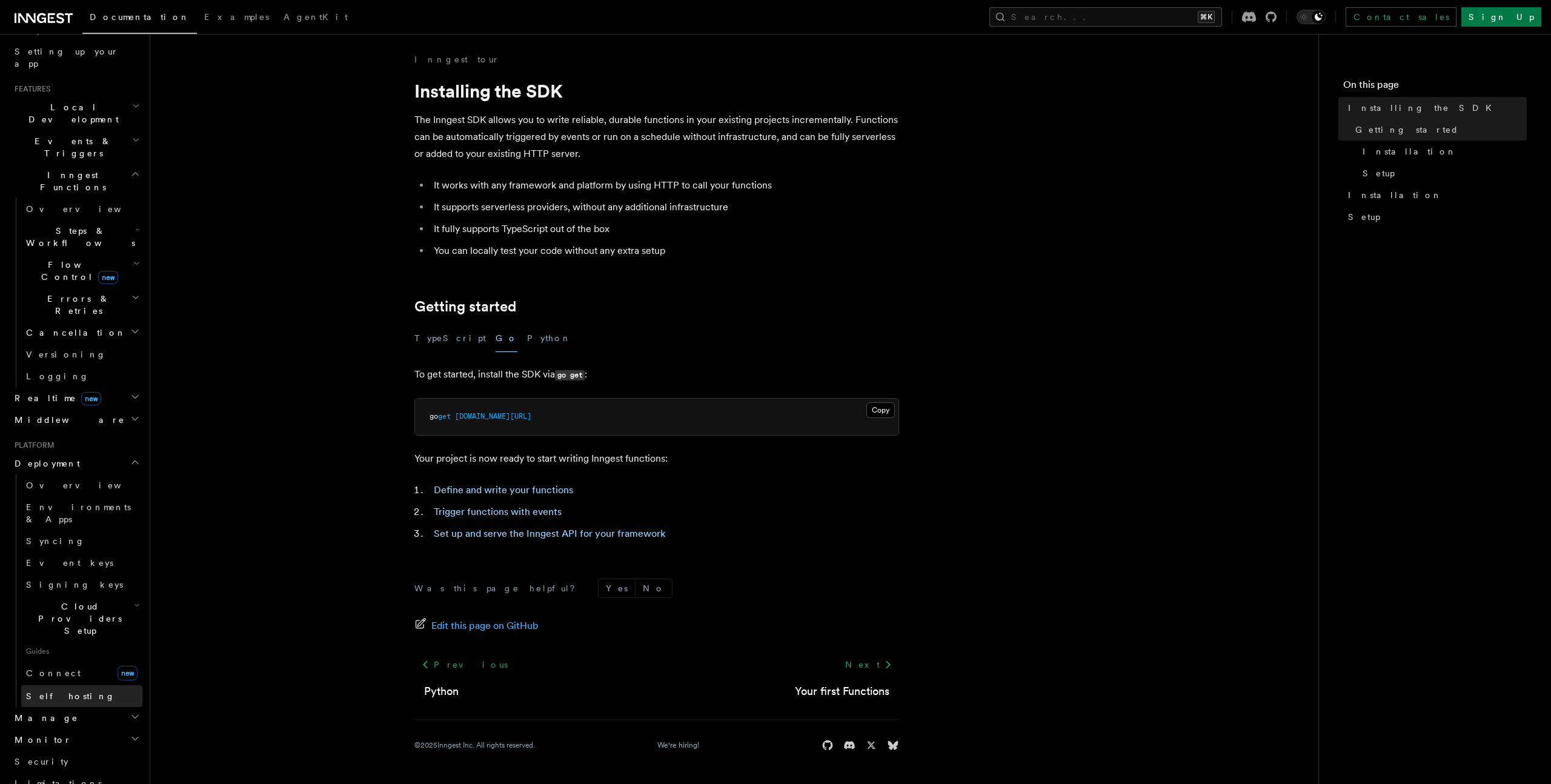
click at [60, 691] on span "Self hosting" at bounding box center [70, 696] width 89 height 9
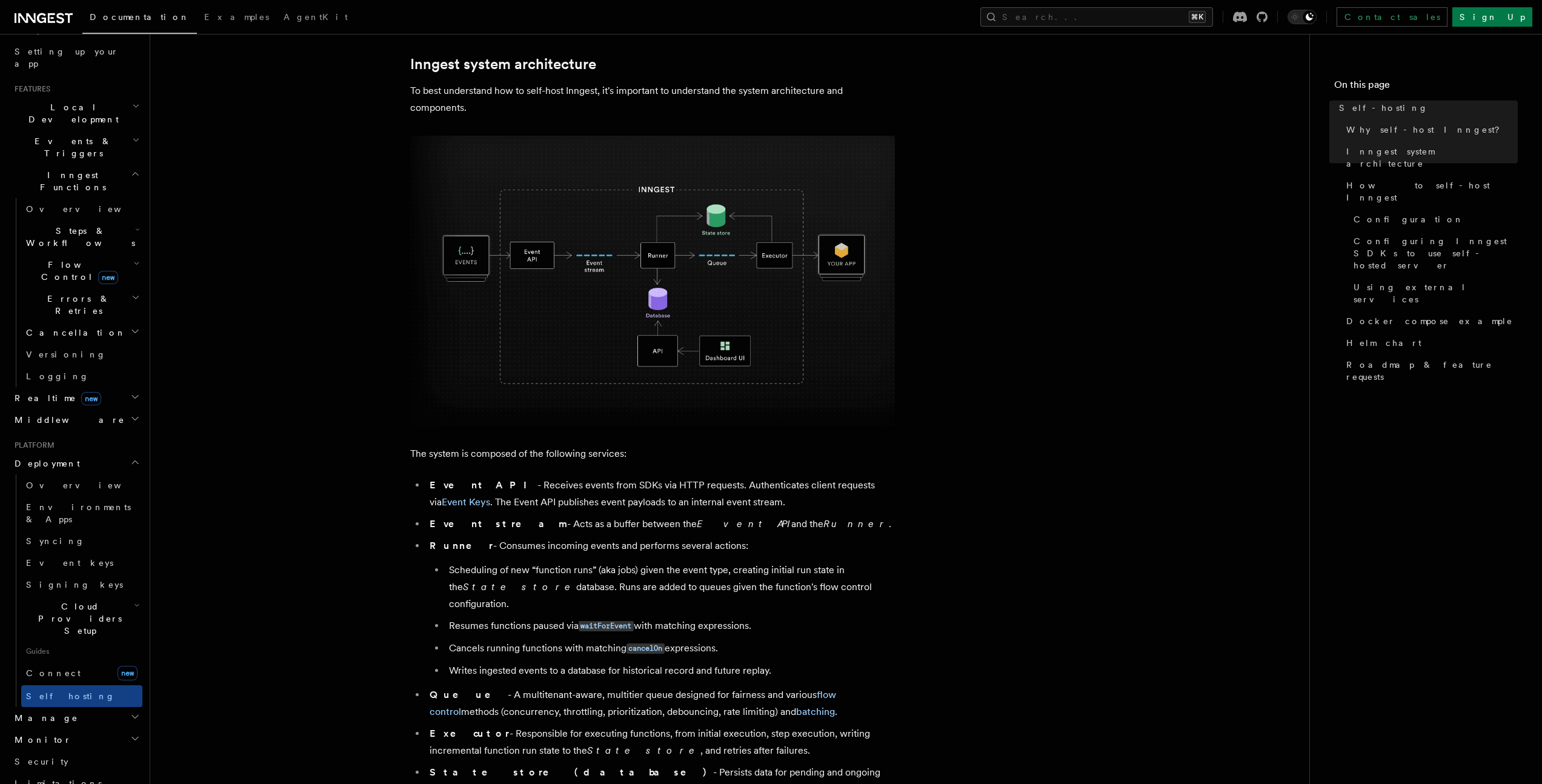
scroll to position [751, 0]
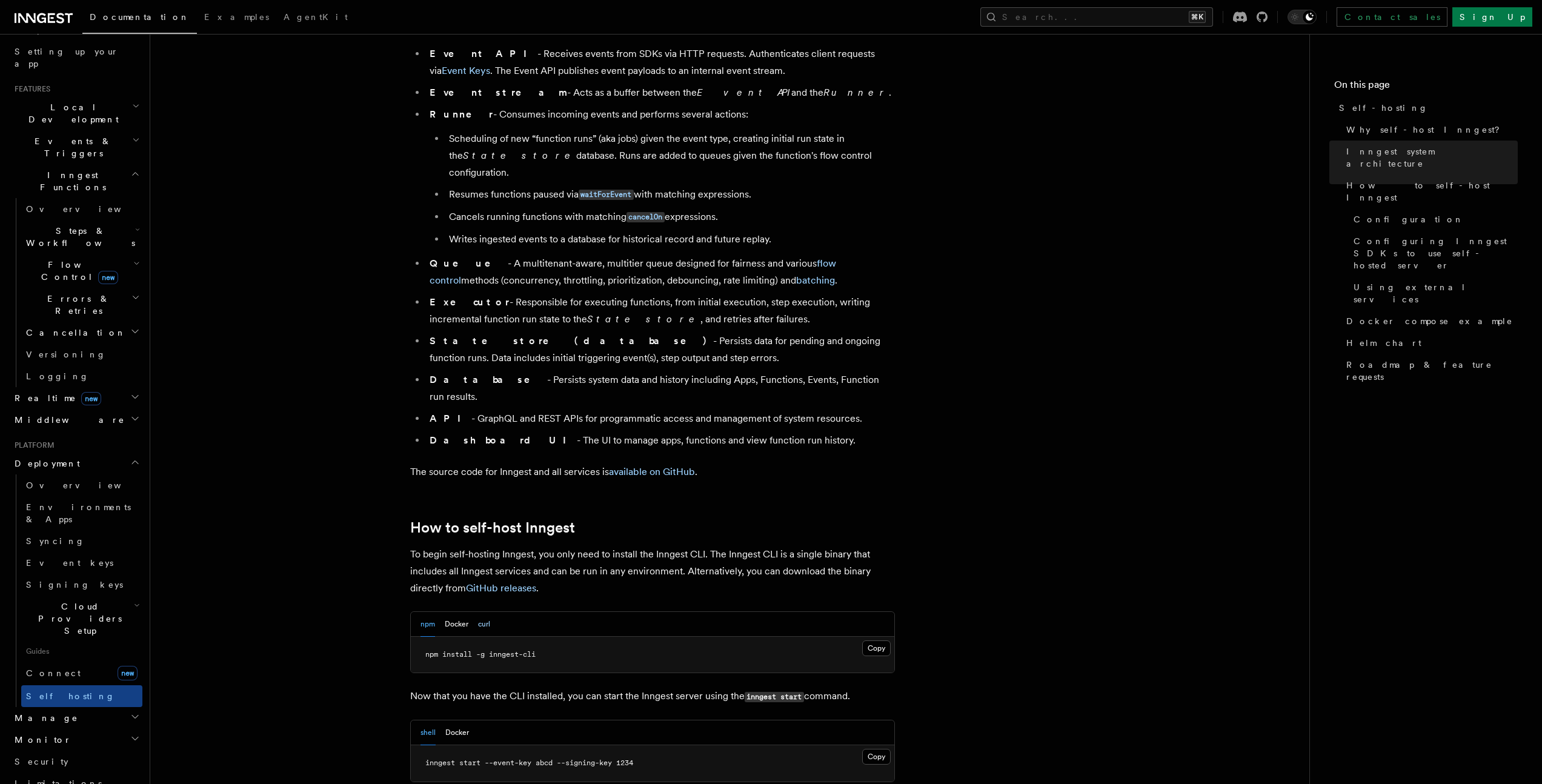
click at [487, 612] on button "curl" at bounding box center [484, 624] width 12 height 25
click at [437, 650] on span "curl -sfL [URL][DOMAIN_NAME][DOMAIN_NAME]" at bounding box center [512, 654] width 174 height 9
copy article "curl -sfL [URL][DOMAIN_NAME][DOMAIN_NAME]"
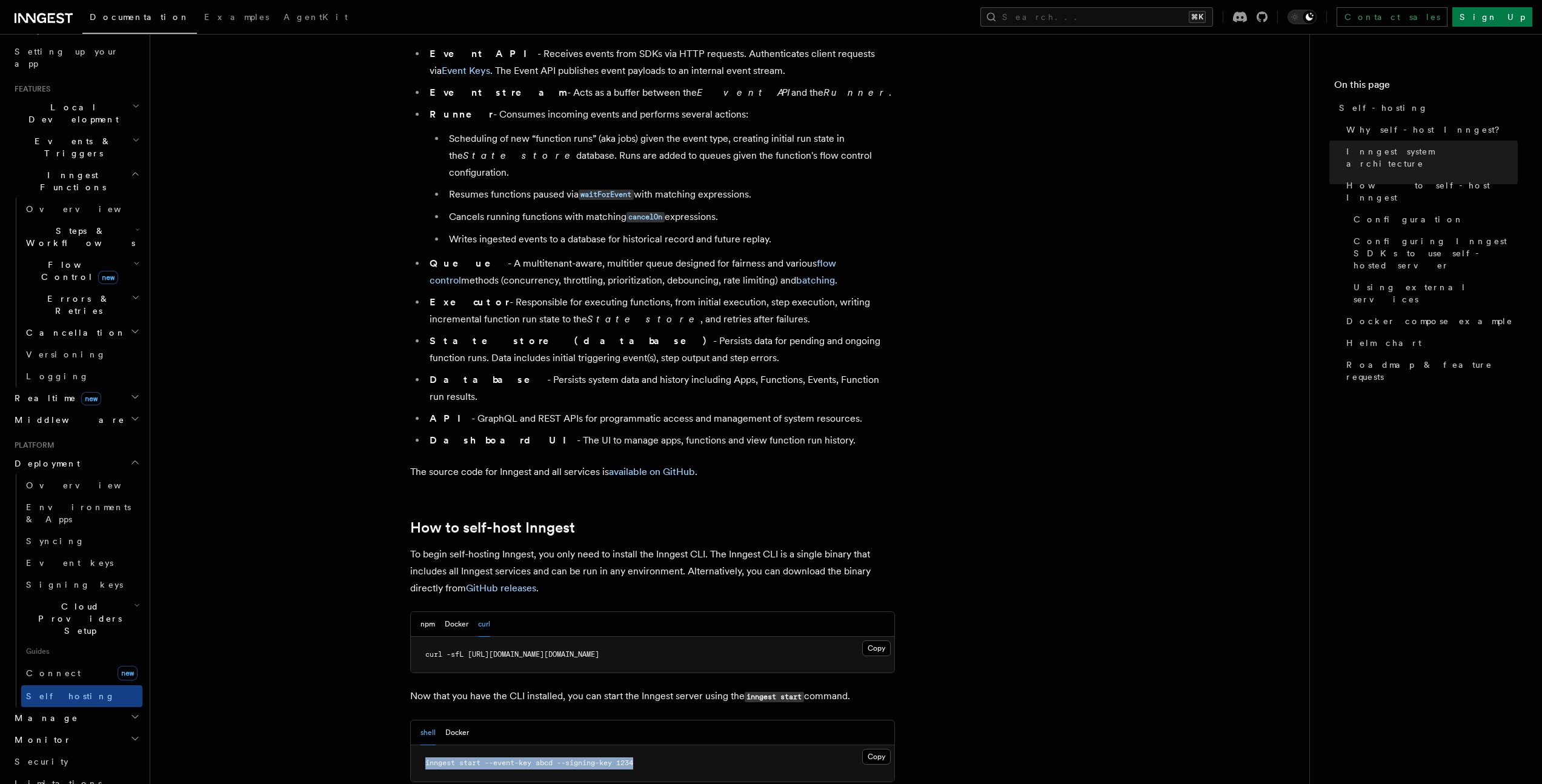
drag, startPoint x: 427, startPoint y: 733, endPoint x: 662, endPoint y: 727, distance: 235.1
click at [662, 745] on pre "inngest start --event-key abcd --signing-key 1234" at bounding box center [653, 763] width 484 height 36
copy span "inngest start --event-key abcd --signing-key 1234"
